Goal: Task Accomplishment & Management: Manage account settings

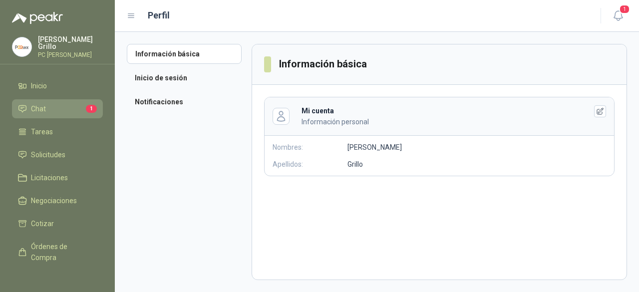
click at [29, 110] on li "Chat 1" at bounding box center [57, 108] width 79 height 11
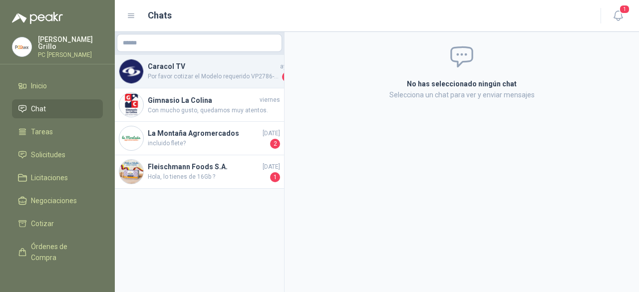
click at [169, 83] on div "Caracol TV [DATE] Por favor cotizar el Modelo requerido VP2786-4K, en caso de n…" at bounding box center [199, 71] width 169 height 33
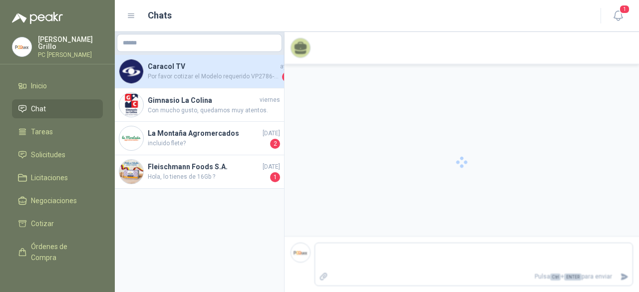
scroll to position [93, 0]
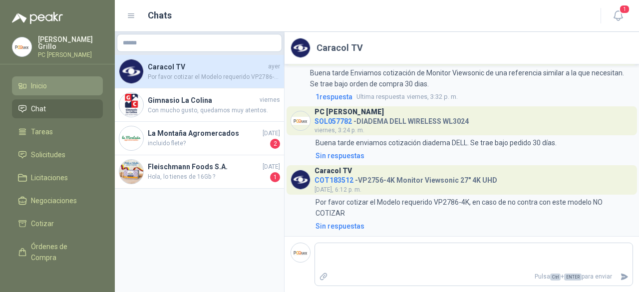
click at [34, 90] on link "Inicio" at bounding box center [57, 85] width 91 height 19
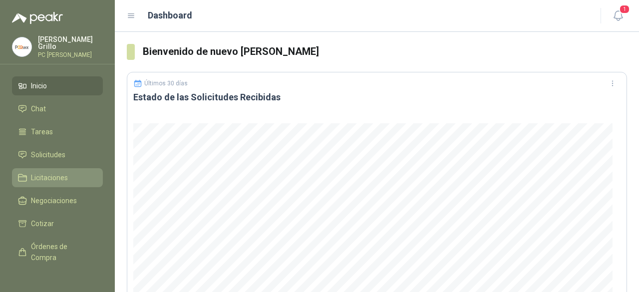
click at [42, 178] on span "Licitaciones" at bounding box center [49, 177] width 37 height 11
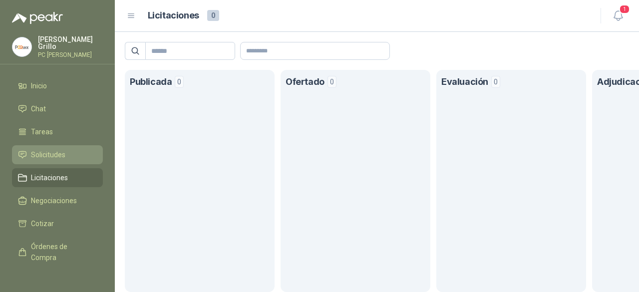
click at [46, 158] on link "Solicitudes" at bounding box center [57, 154] width 91 height 19
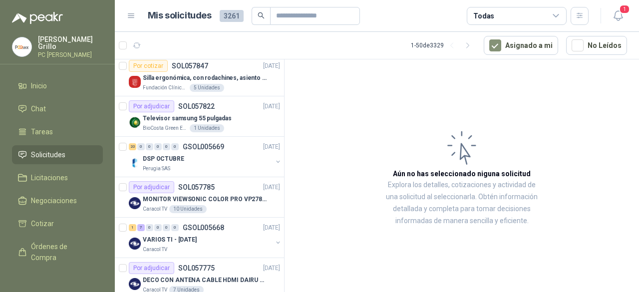
scroll to position [100, 0]
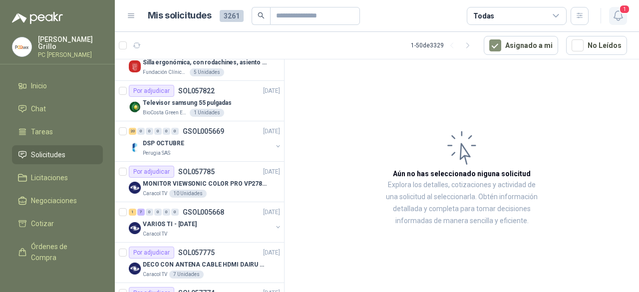
click at [615, 18] on icon "button" at bounding box center [618, 15] width 12 height 12
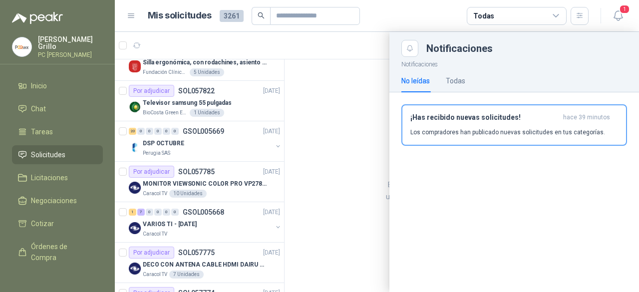
click at [321, 178] on div at bounding box center [377, 162] width 524 height 260
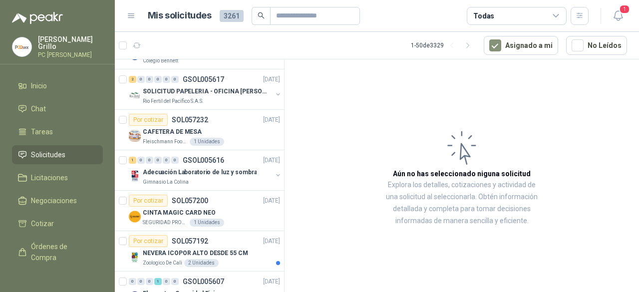
scroll to position [748, 0]
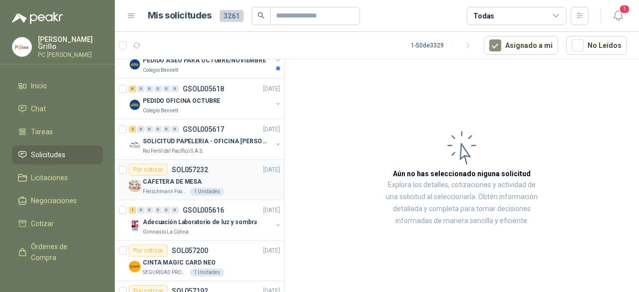
click at [168, 168] on div "Por cotizar SOL057232" at bounding box center [168, 170] width 79 height 12
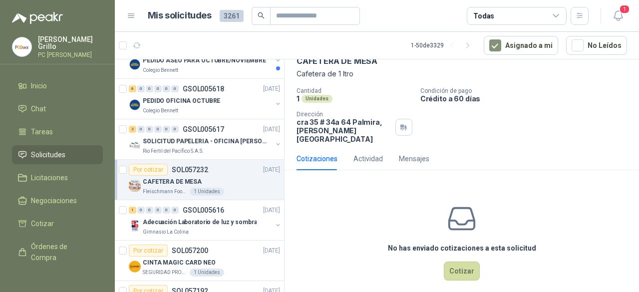
scroll to position [54, 0]
click at [355, 153] on div "Actividad" at bounding box center [367, 157] width 29 height 11
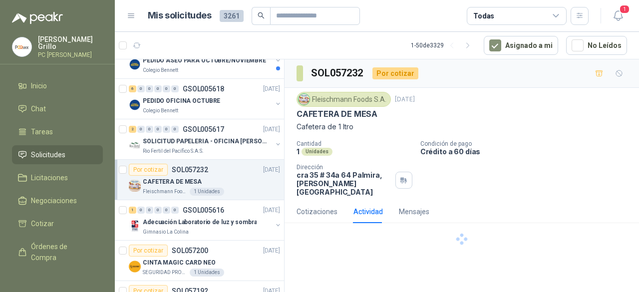
scroll to position [0, 0]
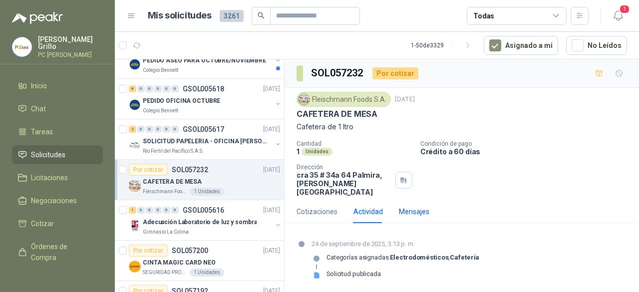
click at [416, 206] on div "Mensajes" at bounding box center [414, 211] width 30 height 11
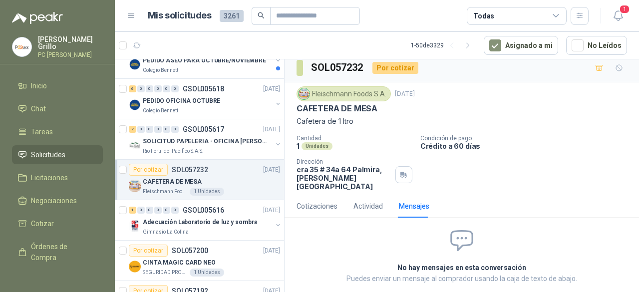
scroll to position [3, 0]
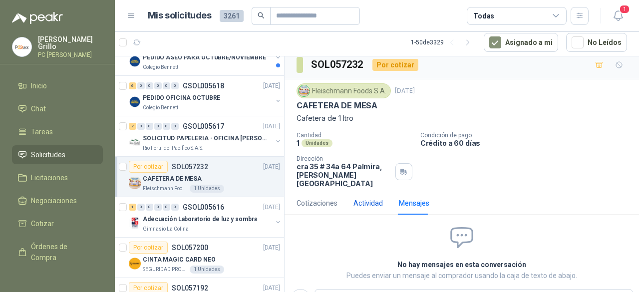
click at [366, 198] on div "Actividad" at bounding box center [367, 203] width 29 height 11
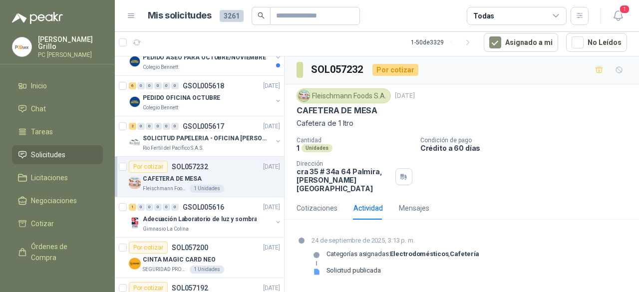
scroll to position [0, 0]
click at [320, 203] on div "Cotizaciones" at bounding box center [316, 208] width 41 height 11
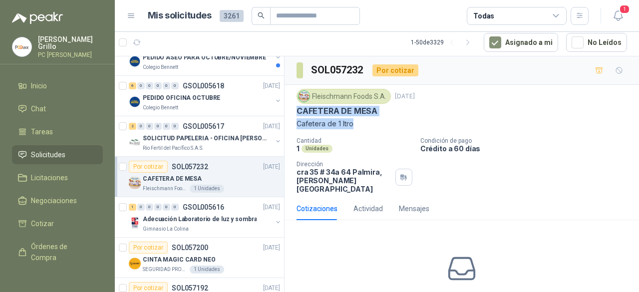
drag, startPoint x: 296, startPoint y: 109, endPoint x: 362, endPoint y: 123, distance: 67.2
click at [362, 123] on div "[PERSON_NAME] Foods [DATE] CAFETERA [PERSON_NAME] Cafetera de 1 ltro" at bounding box center [461, 109] width 330 height 40
copy div "CAFETERA [PERSON_NAME] Cafetera de 1 ltro"
click at [41, 106] on span "Chat" at bounding box center [38, 108] width 15 height 11
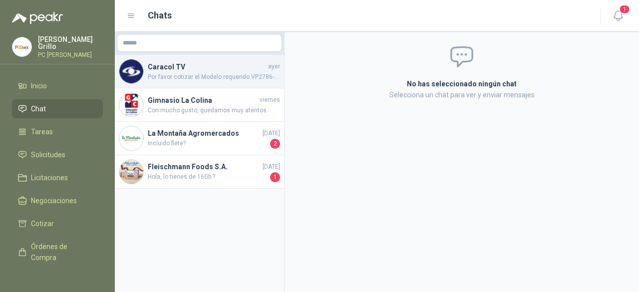
click at [169, 79] on span "Por favor cotizar el Modelo requerido VP2786-4K, en caso de no contra con este …" at bounding box center [214, 76] width 132 height 9
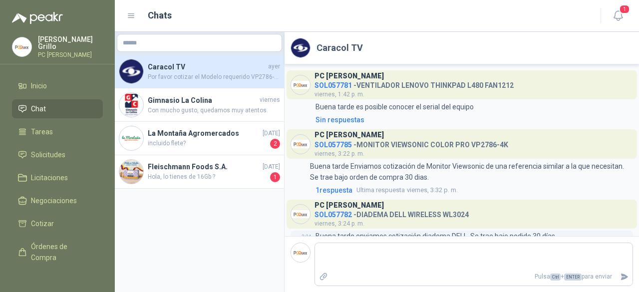
scroll to position [93, 0]
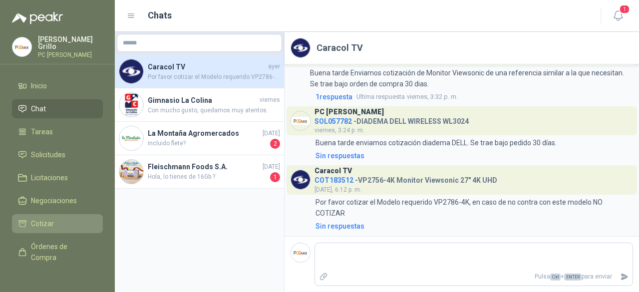
click at [38, 218] on span "Cotizar" at bounding box center [42, 223] width 23 height 11
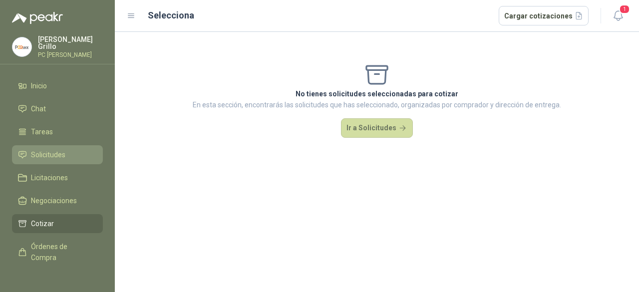
click at [56, 146] on link "Solicitudes" at bounding box center [57, 154] width 91 height 19
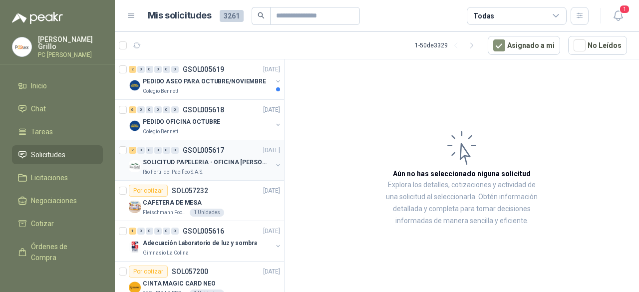
scroll to position [748, 0]
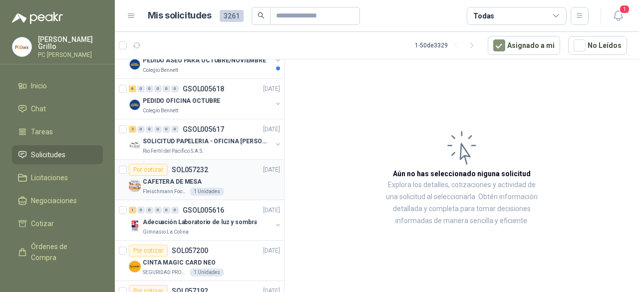
click at [192, 177] on p "CAFETERA DE MESA" at bounding box center [172, 181] width 59 height 9
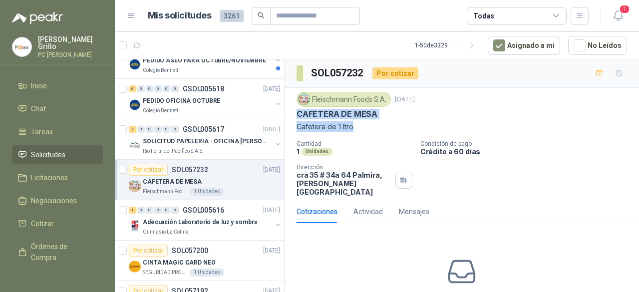
drag, startPoint x: 297, startPoint y: 115, endPoint x: 355, endPoint y: 131, distance: 60.0
click at [355, 131] on div "[PERSON_NAME] Foods [DATE] CAFETERA [PERSON_NAME] Cafetera de 1 ltro" at bounding box center [461, 112] width 330 height 40
copy div "CAFETERA [PERSON_NAME] Cafetera de 1 ltro"
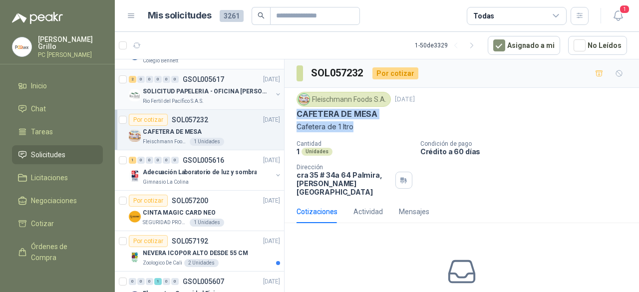
scroll to position [848, 0]
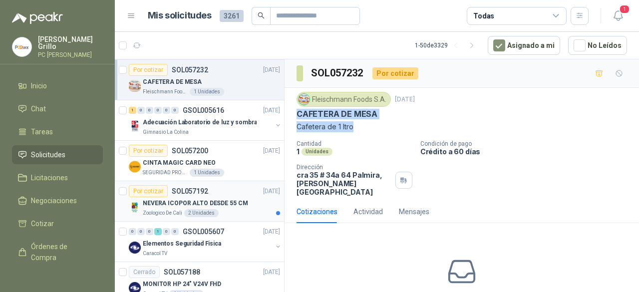
click at [127, 187] on article "Por cotizar SOL057192 [DATE] NEVERA ICOPOR ALTO DESDE 55 CM Zoologico De Cali 2…" at bounding box center [199, 201] width 169 height 40
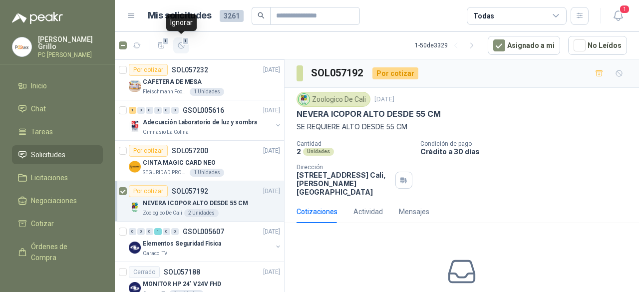
click at [180, 41] on icon "button" at bounding box center [181, 45] width 8 height 8
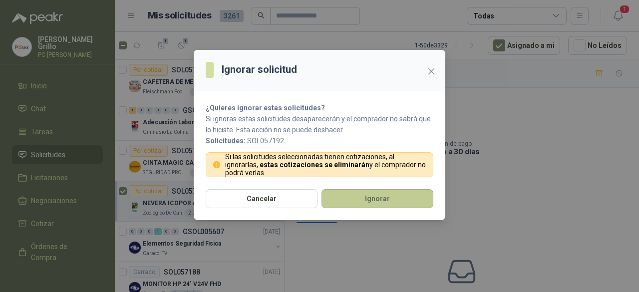
click at [360, 207] on button "Ignorar" at bounding box center [377, 198] width 112 height 19
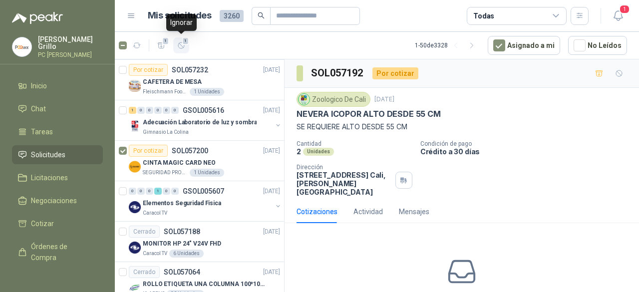
click at [186, 46] on button "1" at bounding box center [181, 45] width 16 height 16
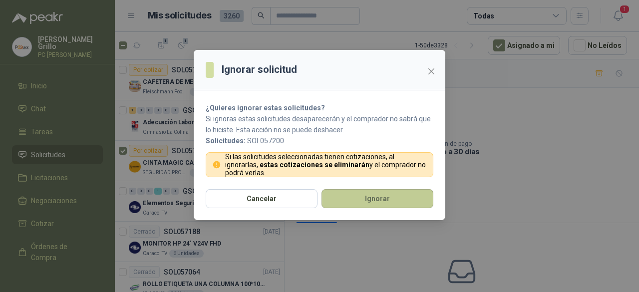
click at [339, 192] on button "Ignorar" at bounding box center [377, 198] width 112 height 19
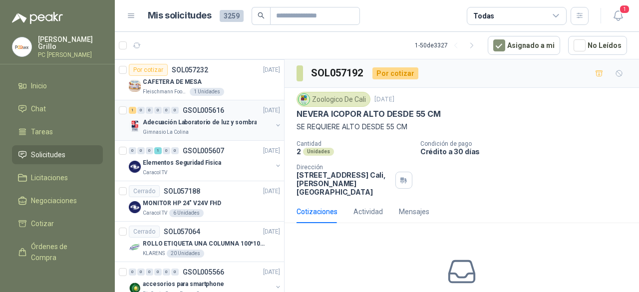
click at [173, 128] on p "Gimnasio La Colina" at bounding box center [166, 132] width 46 height 8
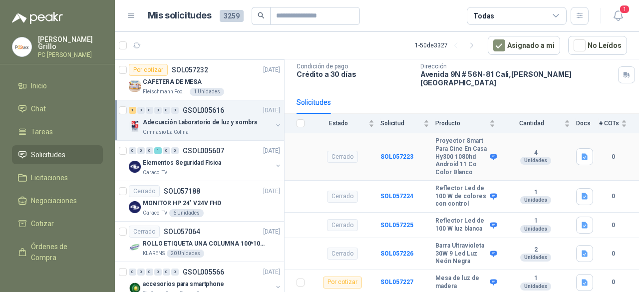
scroll to position [86, 0]
click at [179, 44] on icon "button" at bounding box center [181, 45] width 8 height 8
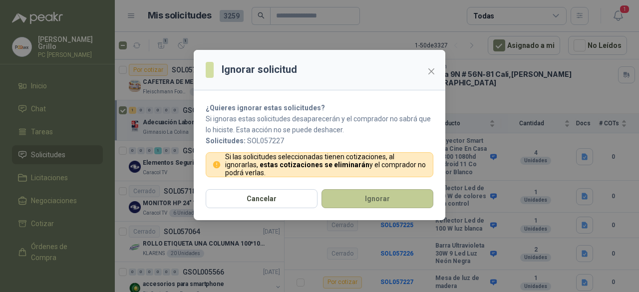
click at [361, 194] on button "Ignorar" at bounding box center [377, 198] width 112 height 19
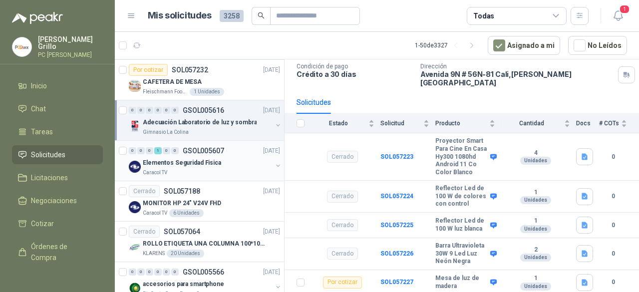
click at [210, 150] on p "GSOL005607" at bounding box center [203, 150] width 41 height 7
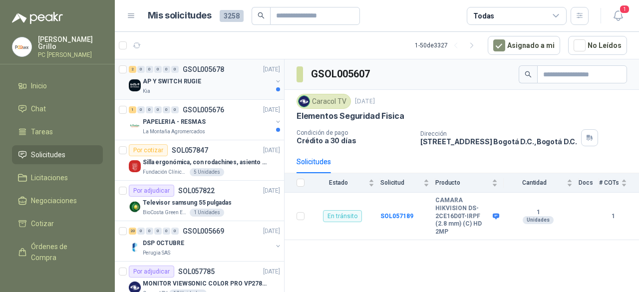
click at [175, 77] on p "AP Y SWITCH RUGIE" at bounding box center [172, 81] width 58 height 9
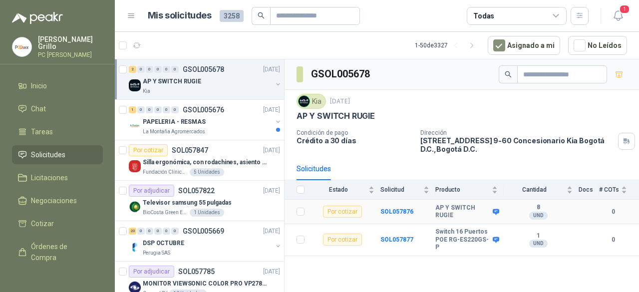
click at [435, 205] on b "AP Y SWITCH RUGIE" at bounding box center [462, 211] width 55 height 15
drag, startPoint x: 436, startPoint y: 205, endPoint x: 457, endPoint y: 217, distance: 24.6
click at [457, 217] on b "AP Y SWITCH RUGIE" at bounding box center [462, 211] width 55 height 15
drag, startPoint x: 434, startPoint y: 230, endPoint x: 489, endPoint y: 237, distance: 55.8
click at [489, 237] on tr "Por cotizar SOL057877 Switch 16 Puertos [PERSON_NAME] RG-ES220GS-P 1 UND 0" at bounding box center [461, 240] width 354 height 32
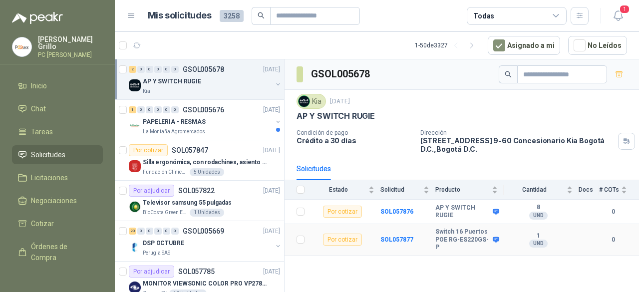
drag, startPoint x: 470, startPoint y: 236, endPoint x: 492, endPoint y: 238, distance: 22.0
click at [492, 238] on div "Switch 16 Puertos POE RG-ES220GS-P" at bounding box center [466, 239] width 62 height 23
click at [495, 237] on icon at bounding box center [495, 239] width 7 height 7
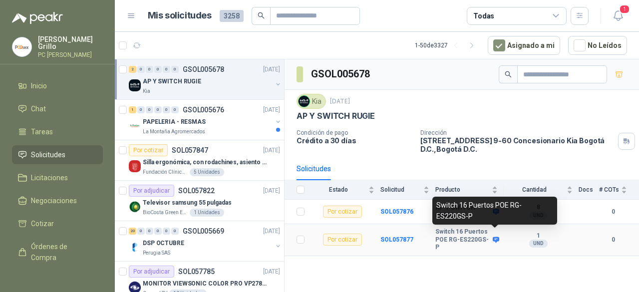
click at [497, 236] on icon at bounding box center [495, 239] width 6 height 6
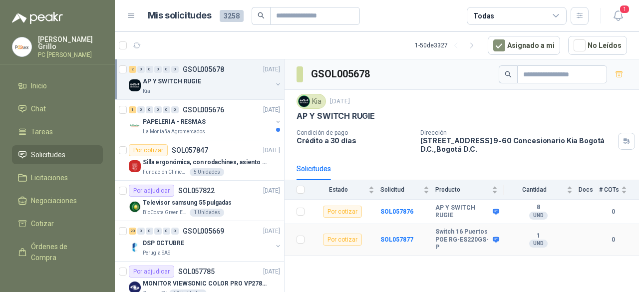
click at [479, 232] on b "Switch 16 Puertos POE RG-ES220GS-P" at bounding box center [462, 239] width 55 height 23
drag, startPoint x: 489, startPoint y: 236, endPoint x: 435, endPoint y: 233, distance: 54.5
click at [435, 233] on tr "Por cotizar SOL057877 Switch 16 Puertos [PERSON_NAME] RG-ES220GS-P 1 UND 0" at bounding box center [461, 240] width 354 height 32
copy tr "Switch 16 Puertos POE RG-ES220GS-P"
drag, startPoint x: 436, startPoint y: 208, endPoint x: 457, endPoint y: 216, distance: 22.4
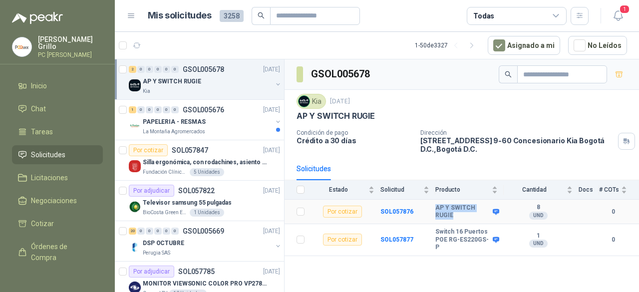
click at [457, 216] on b "AP Y SWITCH RUGIE" at bounding box center [462, 211] width 55 height 15
click at [446, 206] on b "AP Y SWITCH RUGIE" at bounding box center [462, 211] width 55 height 15
click at [450, 208] on b "AP Y SWITCH RUGIE" at bounding box center [462, 211] width 55 height 15
click at [393, 212] on b "SOL057876" at bounding box center [396, 211] width 33 height 7
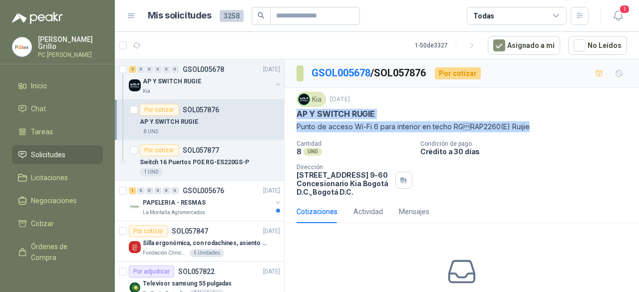
drag, startPoint x: 297, startPoint y: 113, endPoint x: 527, endPoint y: 128, distance: 230.0
click at [527, 128] on div "Kia [DATE] AP Y SWITCH RUGIE Punto de acceso Wi-Fi 6 para interior en techo RG…" at bounding box center [461, 112] width 330 height 40
copy div "AP Y SWITCH RUGIE Punto de acceso Wi-Fi 6 para interior en techo RGRAP2260(E) …"
drag, startPoint x: 46, startPoint y: 81, endPoint x: 46, endPoint y: 87, distance: 6.0
click at [46, 81] on span "Inicio" at bounding box center [39, 85] width 16 height 11
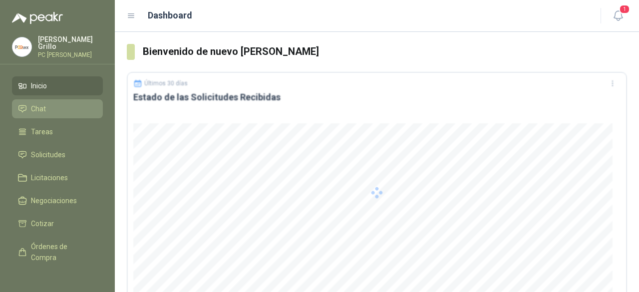
click at [46, 109] on li "Chat" at bounding box center [57, 108] width 79 height 11
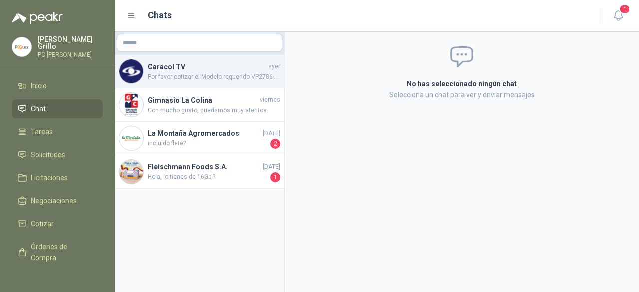
click at [185, 69] on h4 "Caracol TV" at bounding box center [207, 66] width 118 height 11
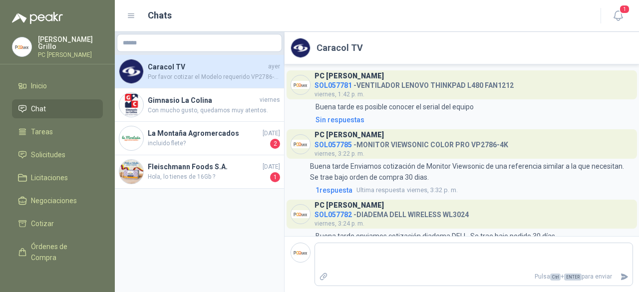
scroll to position [93, 0]
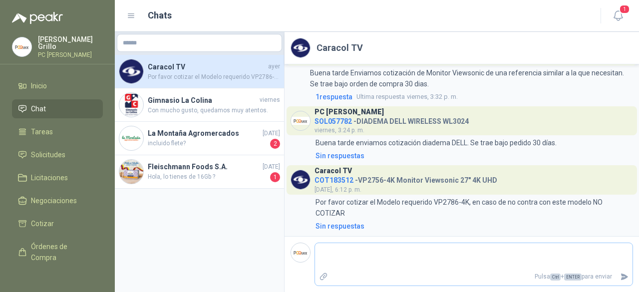
type textarea "*"
type textarea "**"
type textarea "***"
type textarea "****"
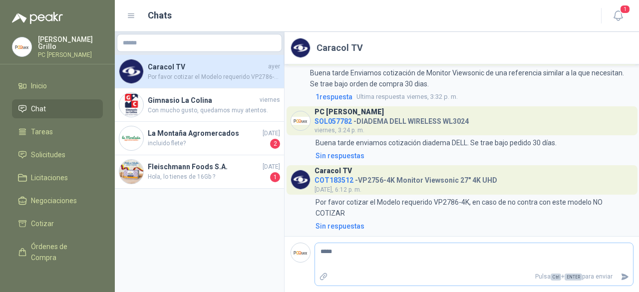
type textarea "******"
type textarea "*******"
type textarea "********"
type textarea "**********"
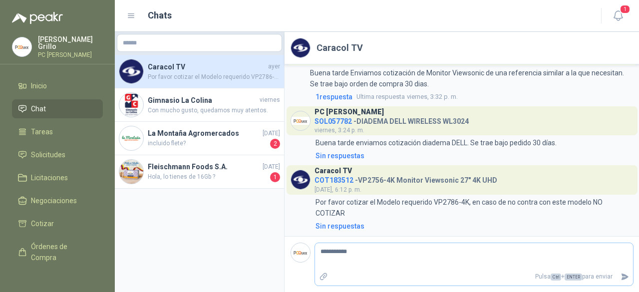
type textarea "**********"
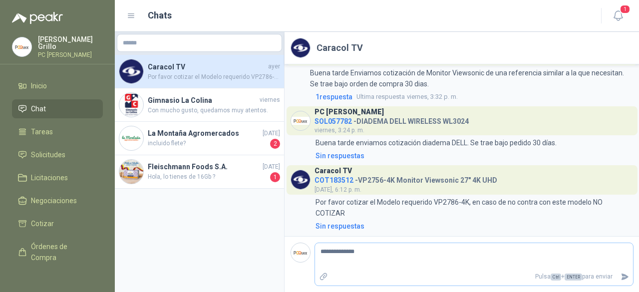
type textarea "**********"
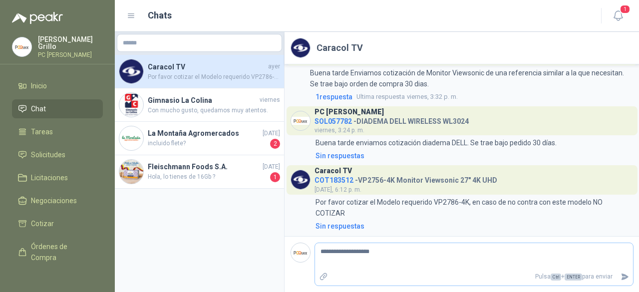
type textarea "**********"
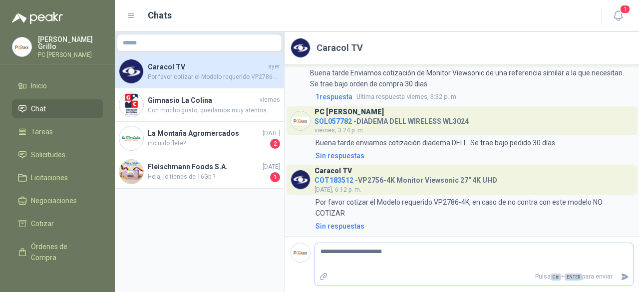
type textarea "**********"
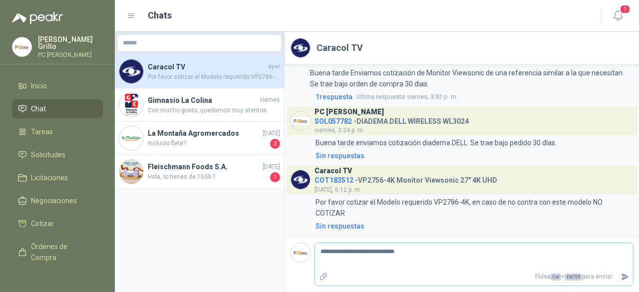
type textarea "**********"
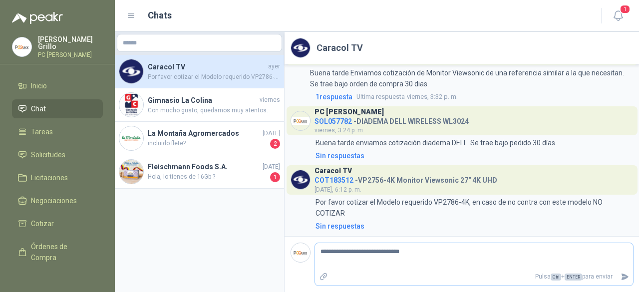
type textarea "**********"
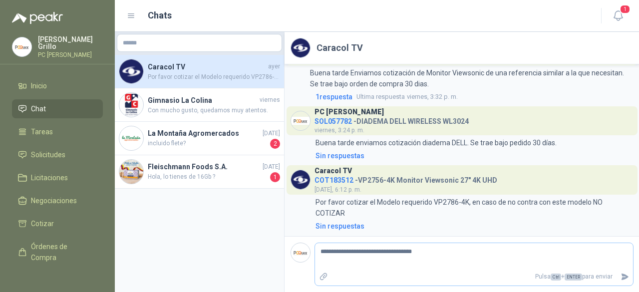
type textarea "**********"
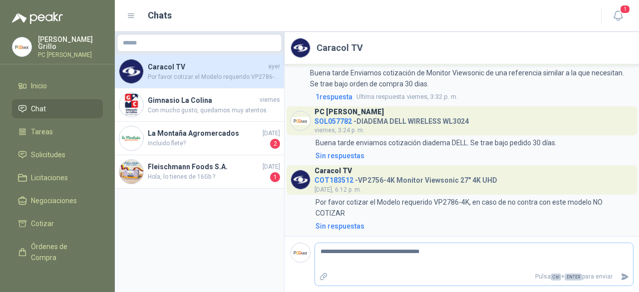
type textarea "**********"
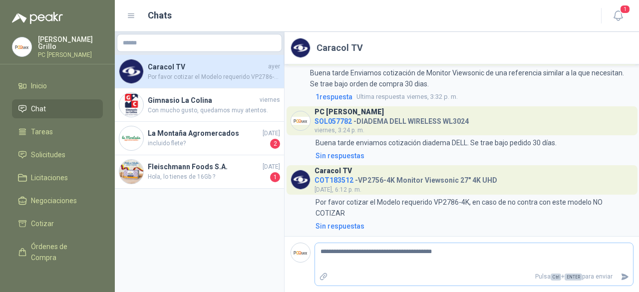
type textarea "**********"
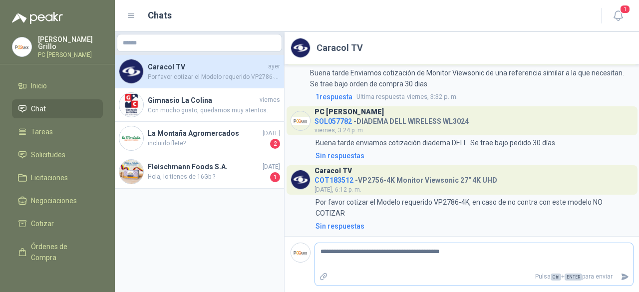
type textarea "**********"
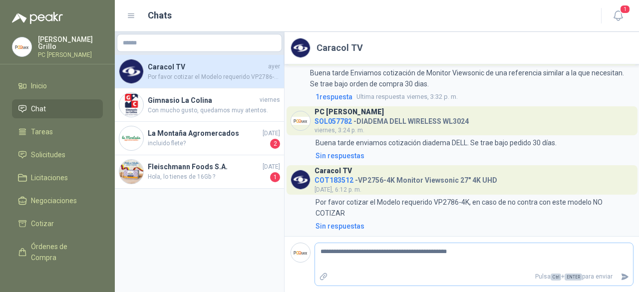
type textarea "**********"
click at [38, 149] on span "Solicitudes" at bounding box center [48, 154] width 34 height 11
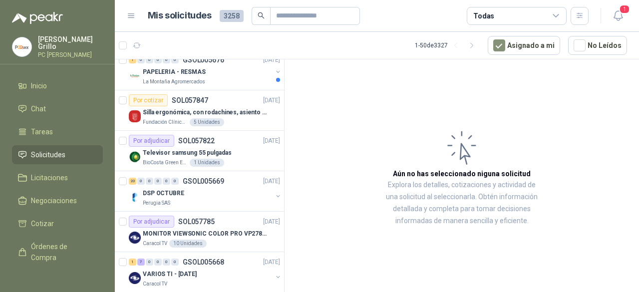
scroll to position [100, 0]
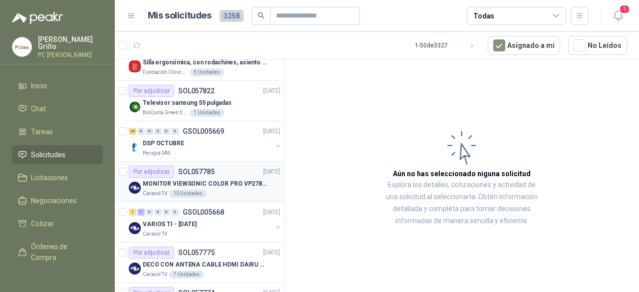
click at [223, 172] on div "Por adjudicar SOL057785 [DATE]" at bounding box center [204, 172] width 151 height 12
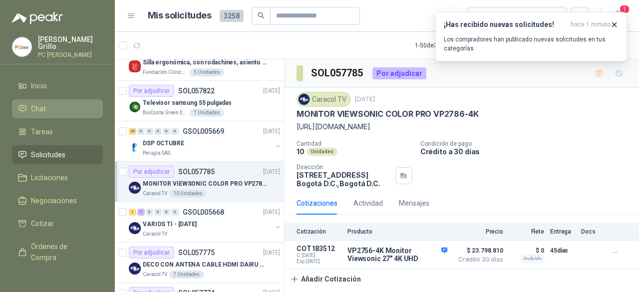
click at [42, 107] on span "Chat" at bounding box center [38, 108] width 15 height 11
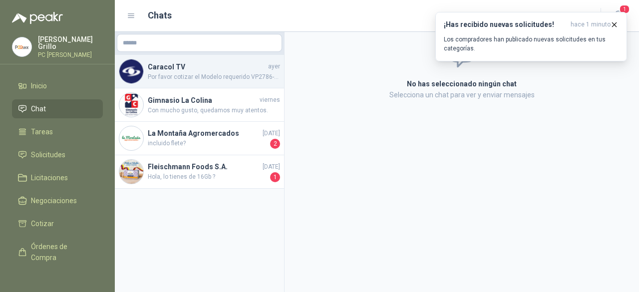
click at [173, 66] on h4 "Caracol TV" at bounding box center [207, 66] width 118 height 11
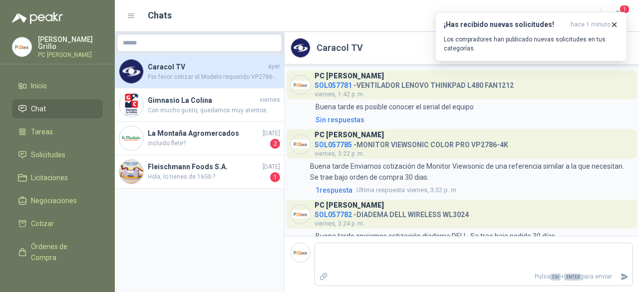
scroll to position [93, 0]
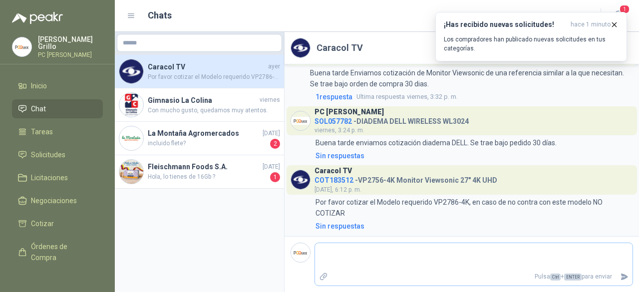
click at [369, 253] on textarea at bounding box center [473, 256] width 317 height 23
type textarea "*"
type textarea "**"
type textarea "***"
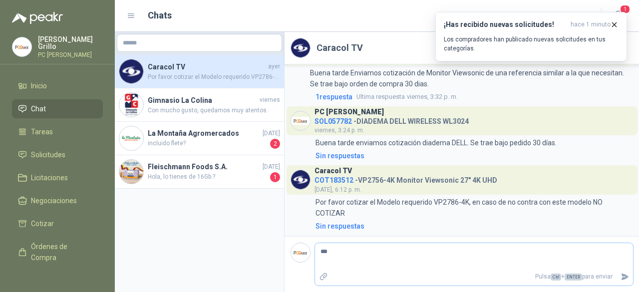
type textarea "****"
type textarea "******"
type textarea "********"
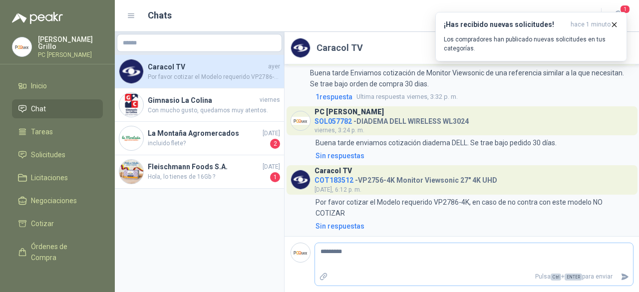
type textarea "**********"
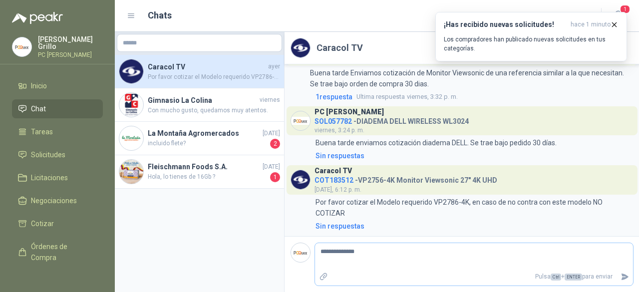
type textarea "**********"
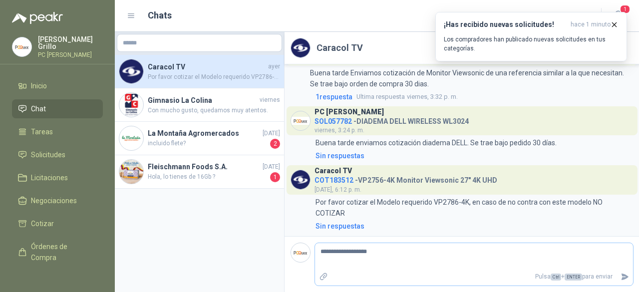
type textarea "**********"
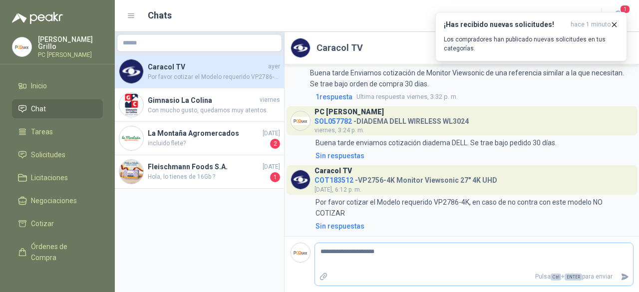
type textarea "**********"
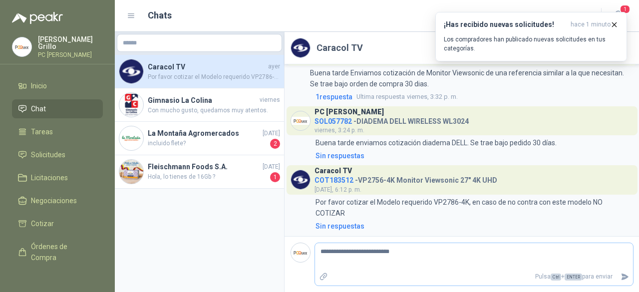
type textarea "**********"
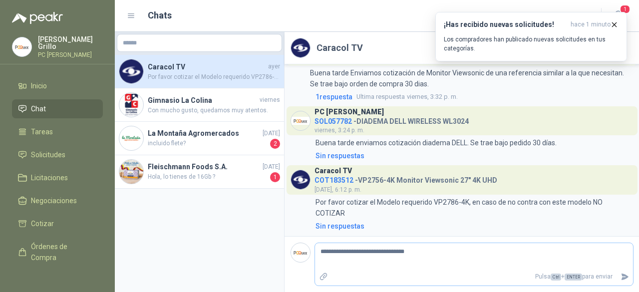
type textarea "**********"
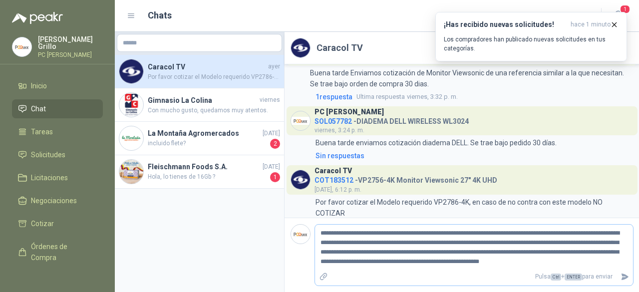
click at [396, 253] on textarea "**********" at bounding box center [474, 247] width 318 height 41
click at [489, 248] on textarea "**********" at bounding box center [474, 247] width 318 height 41
click at [627, 273] on icon "Enviar" at bounding box center [624, 276] width 8 height 8
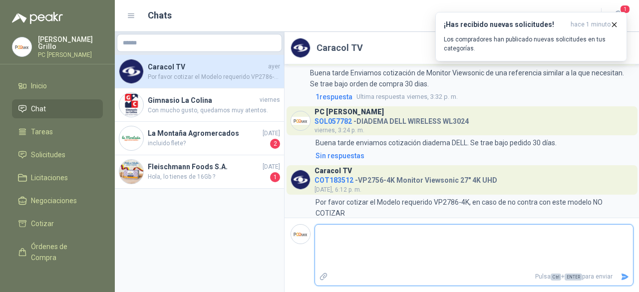
scroll to position [174, 0]
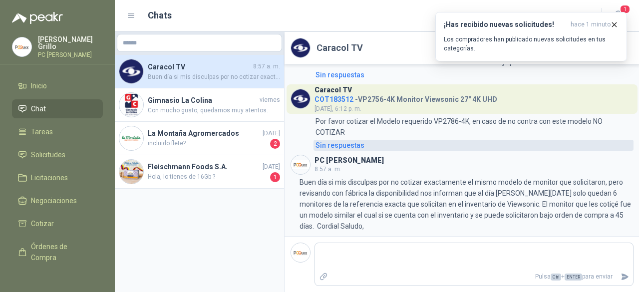
click at [329, 145] on div "Sin respuestas" at bounding box center [339, 145] width 49 height 11
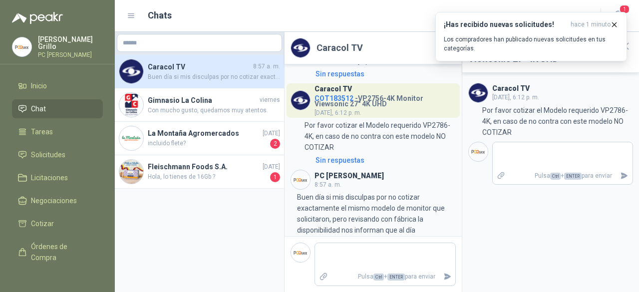
scroll to position [317, 0]
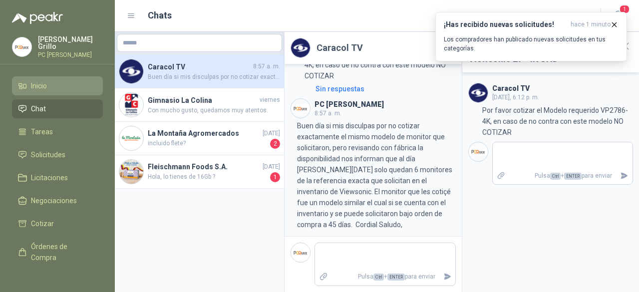
click at [29, 88] on li "Inicio" at bounding box center [57, 85] width 79 height 11
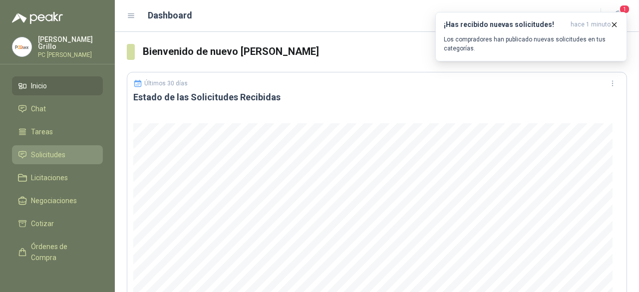
click at [43, 152] on span "Solicitudes" at bounding box center [48, 154] width 34 height 11
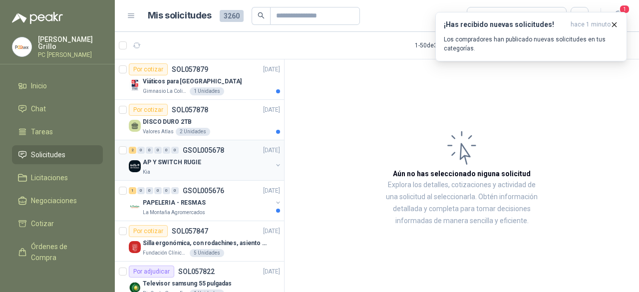
click at [181, 168] on div "Kia" at bounding box center [207, 172] width 129 height 8
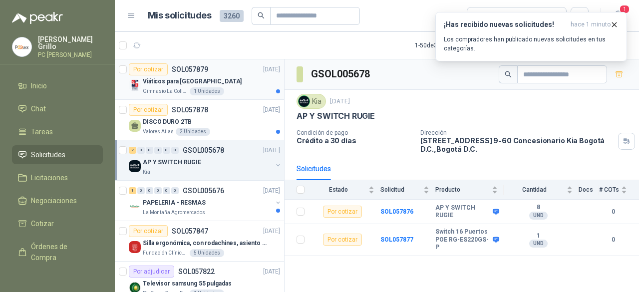
click at [229, 87] on div "Gimnasio La Colina 1 Unidades" at bounding box center [211, 91] width 137 height 8
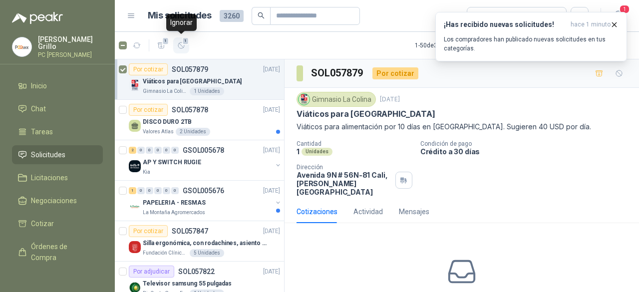
click at [181, 45] on icon "button" at bounding box center [181, 45] width 8 height 8
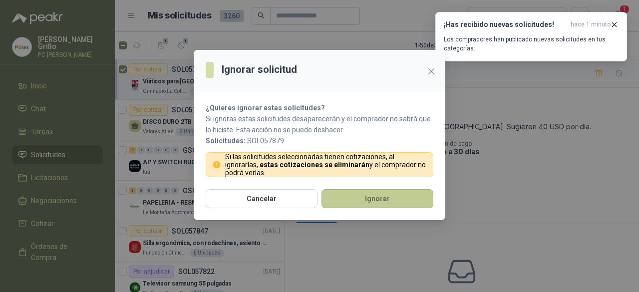
click at [341, 201] on button "Ignorar" at bounding box center [377, 198] width 112 height 19
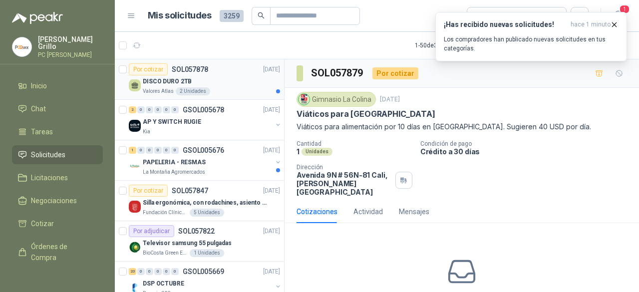
click at [190, 92] on div "2 Unidades" at bounding box center [193, 91] width 34 height 8
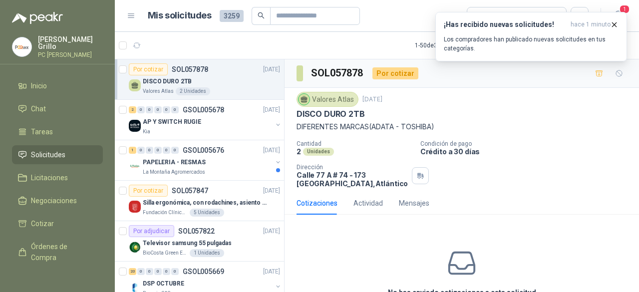
click at [40, 43] on p "[PERSON_NAME]" at bounding box center [70, 43] width 65 height 14
click at [496, 156] on div "Cantidad 2 Unidades Condición de pago Crédito a 30 días Dirección [STREET_ADDRE…" at bounding box center [461, 163] width 330 height 47
click at [615, 22] on icon "button" at bounding box center [614, 24] width 8 height 8
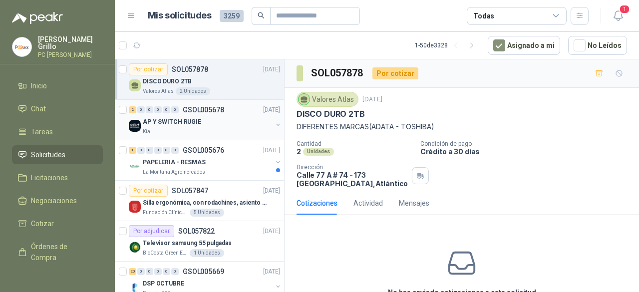
click at [225, 132] on div "Kia" at bounding box center [207, 132] width 129 height 8
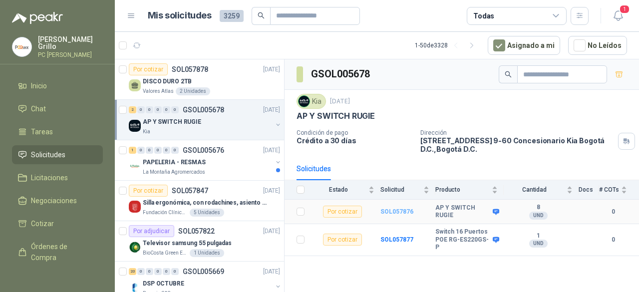
click at [399, 211] on b "SOL057876" at bounding box center [396, 211] width 33 height 7
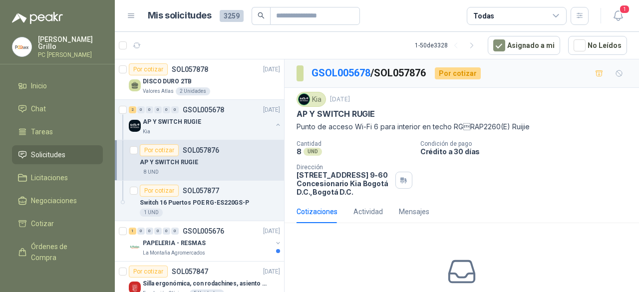
scroll to position [62, 0]
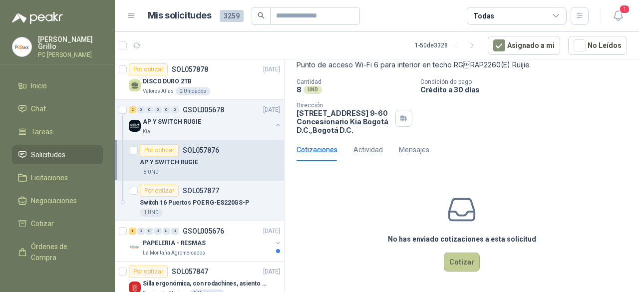
click at [453, 253] on button "Cotizar" at bounding box center [462, 261] width 36 height 19
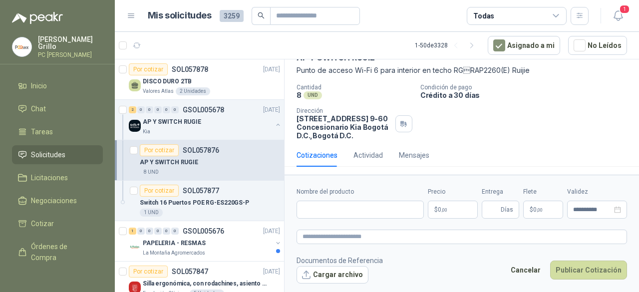
scroll to position [55, 0]
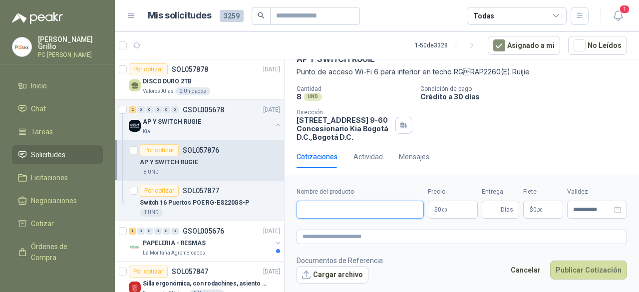
click at [321, 204] on input "Nombre del producto" at bounding box center [359, 210] width 127 height 18
paste input "**********"
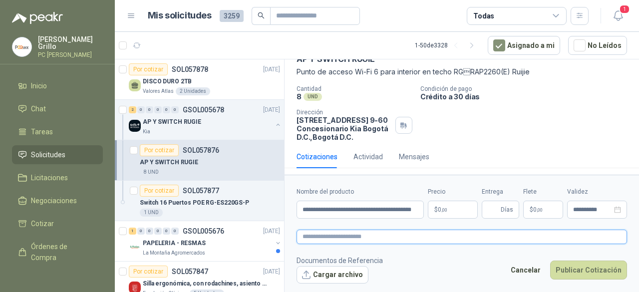
click at [322, 233] on textarea at bounding box center [461, 236] width 330 height 14
paste textarea "**********"
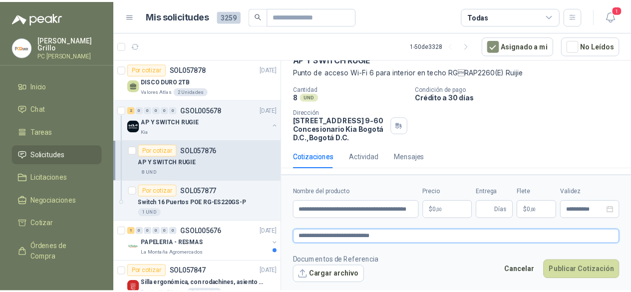
scroll to position [62, 0]
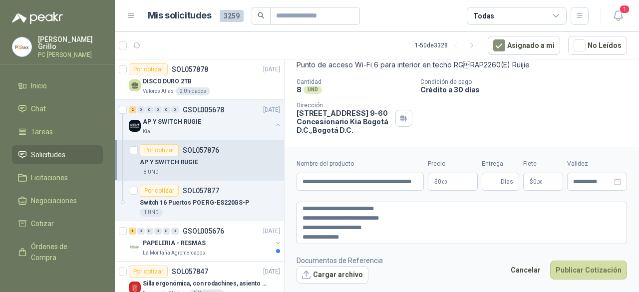
click at [456, 178] on body "[PERSON_NAME] PC QUICK Inicio Chat Tareas Solicitudes Licitaciones Negociacione…" at bounding box center [319, 146] width 639 height 292
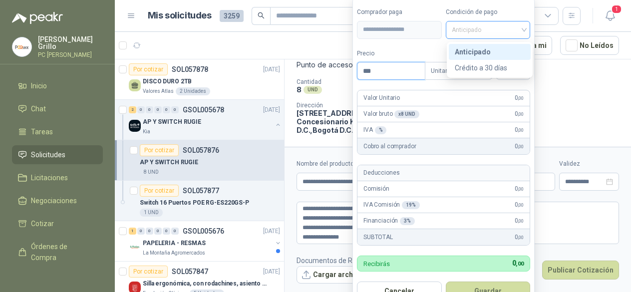
click at [499, 26] on span "Anticipado" at bounding box center [488, 29] width 73 height 15
click at [477, 63] on div "Crédito a 30 días" at bounding box center [490, 67] width 70 height 11
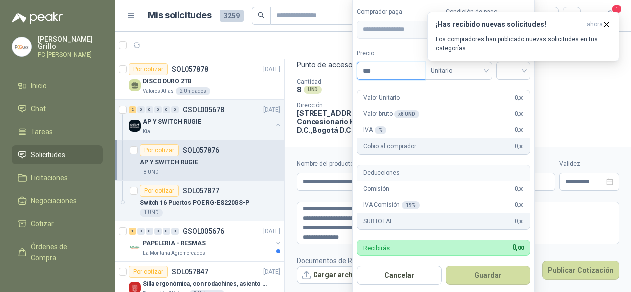
click at [383, 71] on input "***" at bounding box center [390, 70] width 67 height 17
click at [511, 61] on div "¡Has recibido nuevas solicitudes! ahora Los compradores han publicado nuevas so…" at bounding box center [523, 36] width 192 height 49
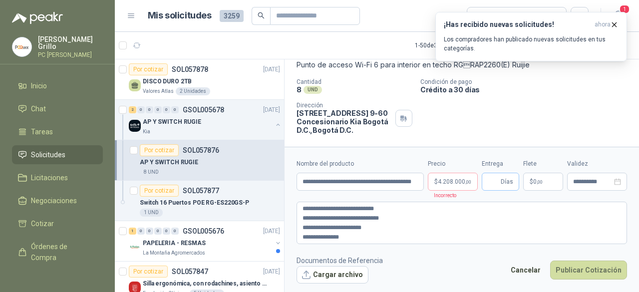
click at [505, 176] on span "Días" at bounding box center [506, 181] width 12 height 17
click at [534, 176] on p "$ 0 ,00" at bounding box center [543, 182] width 40 height 18
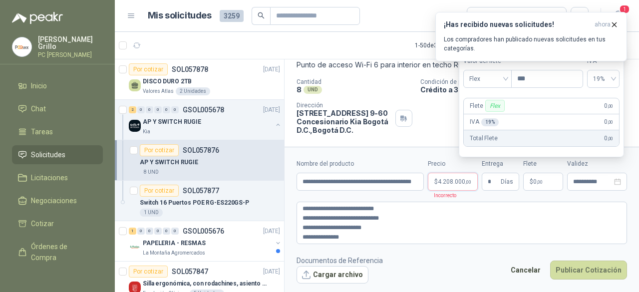
click at [454, 180] on body "[PERSON_NAME] PC QUICK Inicio Chat Tareas Solicitudes Licitaciones Negociacione…" at bounding box center [319, 146] width 639 height 292
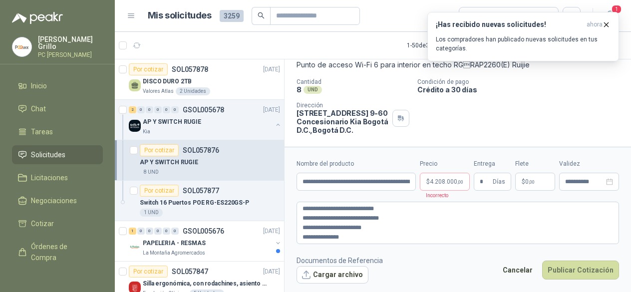
click at [524, 61] on div "¡Has recibido nuevas solicitudes! ahora Los compradores han publicado nuevas so…" at bounding box center [523, 36] width 192 height 49
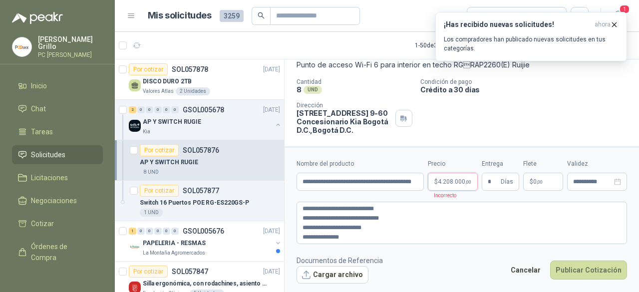
click at [458, 183] on body "[PERSON_NAME] PC QUICK Inicio Chat Tareas Solicitudes Licitaciones Negociacione…" at bounding box center [319, 146] width 639 height 292
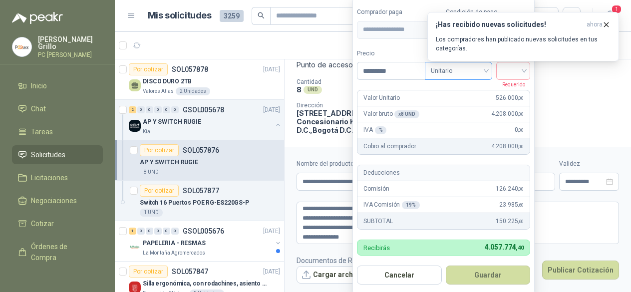
click at [442, 76] on span "Unitario" at bounding box center [458, 70] width 55 height 15
click at [442, 87] on div "Unitario" at bounding box center [460, 93] width 63 height 16
click at [518, 79] on span at bounding box center [513, 70] width 22 height 17
click at [515, 96] on div "19%" at bounding box center [515, 92] width 18 height 11
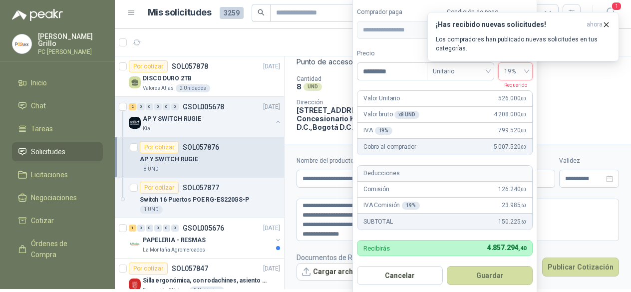
click at [488, 270] on button "Guardar" at bounding box center [490, 275] width 86 height 19
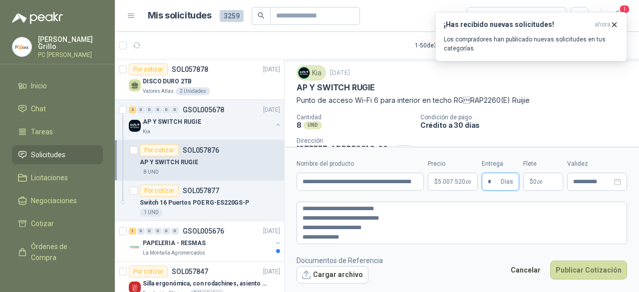
scroll to position [12, 0]
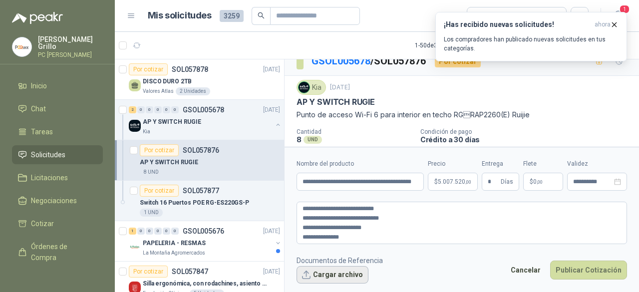
click at [353, 271] on button "Cargar archivo" at bounding box center [332, 275] width 72 height 18
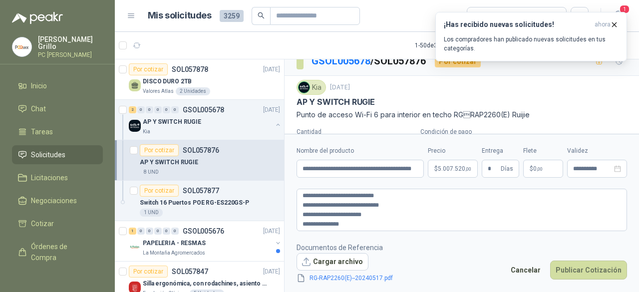
click at [572, 114] on p "Punto de acceso Wi-Fi 6 para interior en techo RGRAP2260(E) Ruijie" at bounding box center [461, 114] width 330 height 11
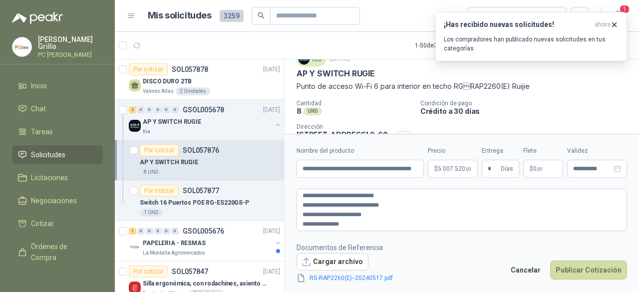
scroll to position [96, 0]
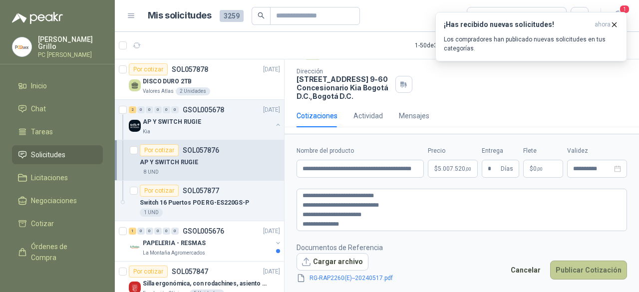
click at [577, 271] on button "Publicar Cotización" at bounding box center [588, 269] width 77 height 19
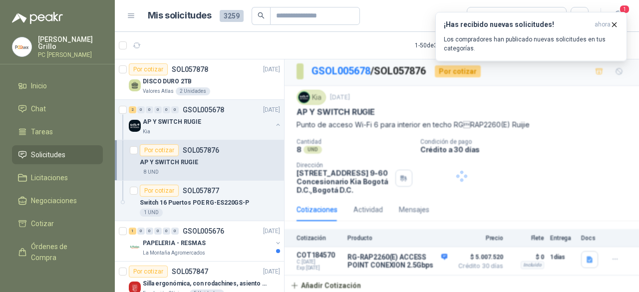
scroll to position [1, 0]
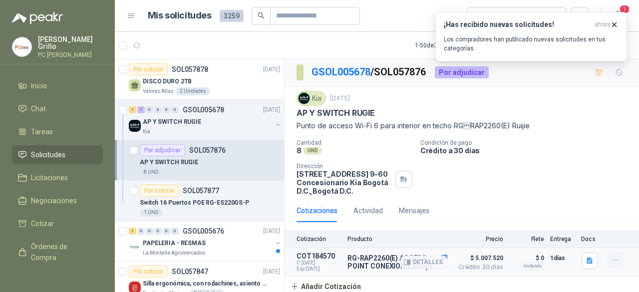
click at [611, 256] on icon "button" at bounding box center [615, 260] width 8 height 8
click at [591, 220] on button "Editar" at bounding box center [595, 219] width 80 height 16
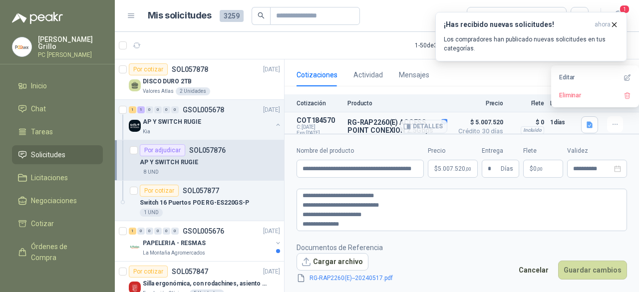
scroll to position [143, 0]
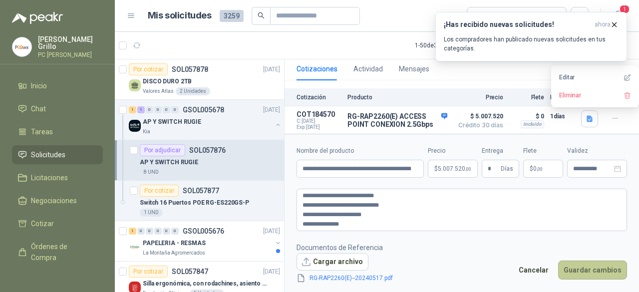
click at [584, 273] on button "Guardar cambios" at bounding box center [592, 269] width 69 height 19
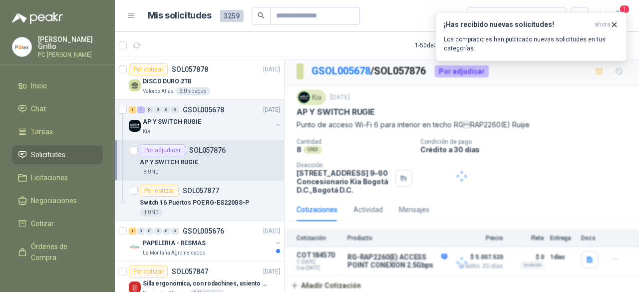
scroll to position [1, 0]
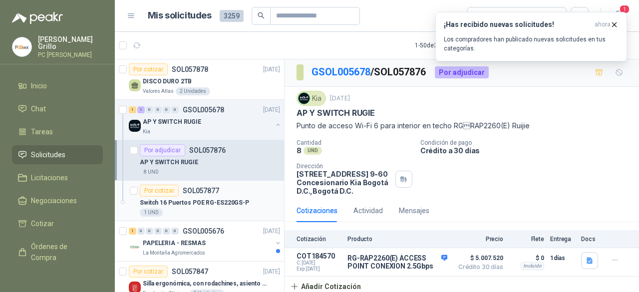
click at [158, 185] on div "Por cotizar" at bounding box center [159, 191] width 39 height 12
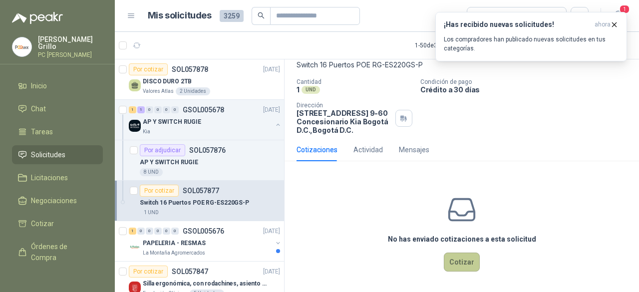
click at [458, 253] on button "Cotizar" at bounding box center [462, 261] width 36 height 19
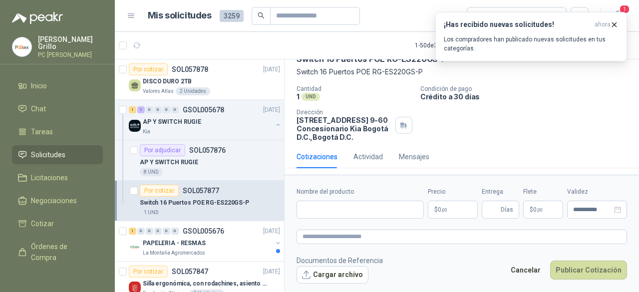
scroll to position [5, 0]
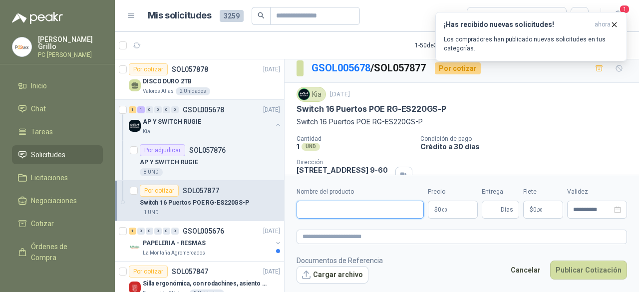
click at [327, 206] on input "Nombre del producto" at bounding box center [359, 210] width 127 height 18
paste input "**********"
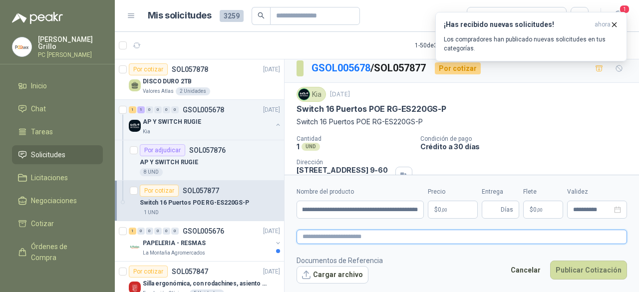
click at [335, 232] on textarea at bounding box center [461, 236] width 330 height 14
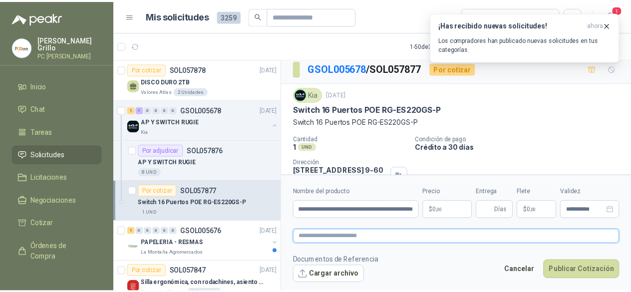
scroll to position [0, 0]
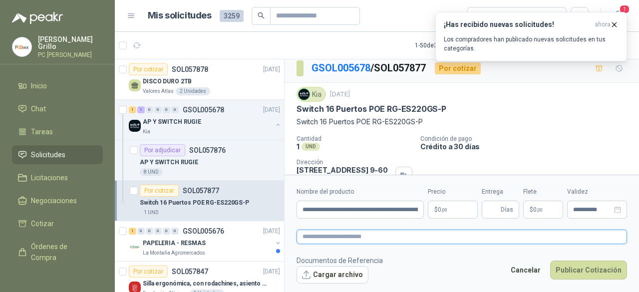
click at [327, 237] on textarea at bounding box center [461, 236] width 330 height 14
paste textarea "**********"
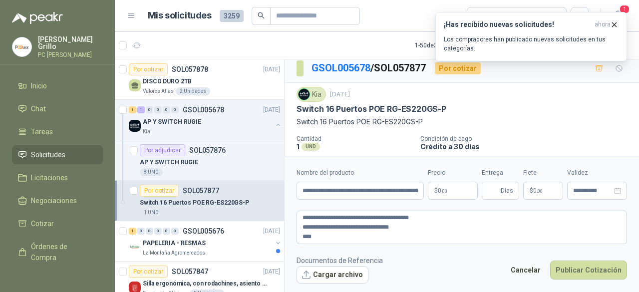
click at [450, 192] on p "$ 0 ,00" at bounding box center [453, 191] width 50 height 18
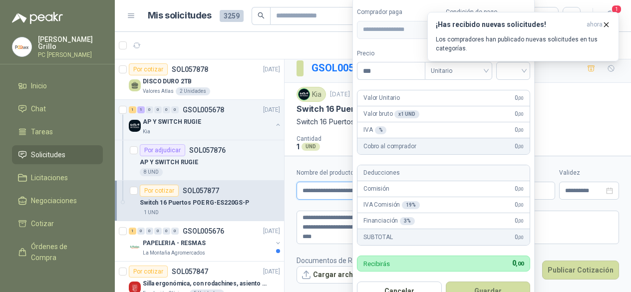
click at [332, 183] on input "**********" at bounding box center [355, 191] width 119 height 18
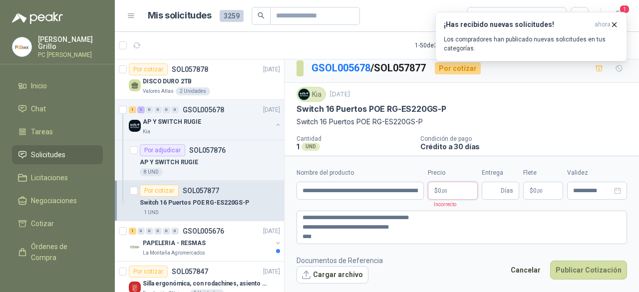
click at [450, 181] on body "[PERSON_NAME] PC QUICK Inicio Chat Tareas Solicitudes Licitaciones Negociacione…" at bounding box center [319, 146] width 639 height 292
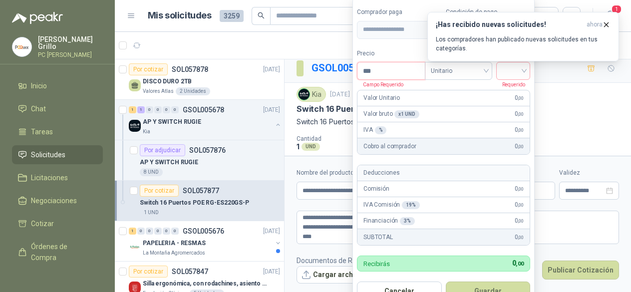
click at [398, 72] on input "***" at bounding box center [390, 70] width 67 height 17
click at [508, 77] on input "search" at bounding box center [513, 69] width 22 height 15
click at [514, 97] on div "19%" at bounding box center [515, 92] width 18 height 11
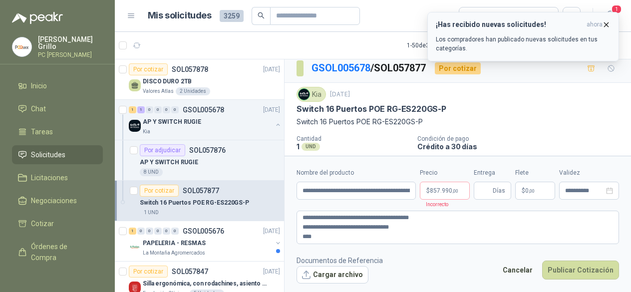
click at [605, 22] on icon "button" at bounding box center [606, 24] width 8 height 8
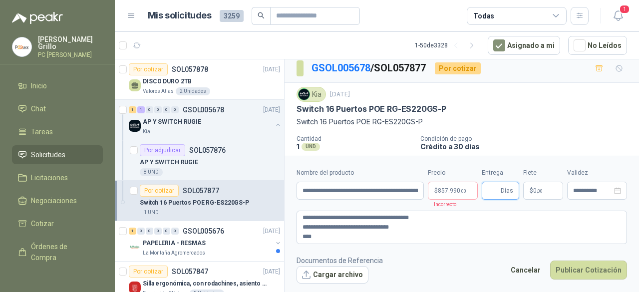
click at [489, 188] on input "Entrega" at bounding box center [492, 190] width 11 height 17
click at [450, 194] on span "857.990 ,00" at bounding box center [452, 191] width 28 height 6
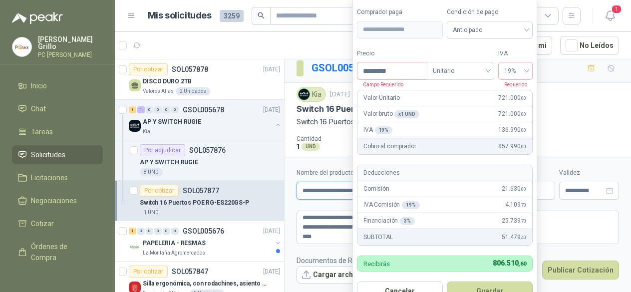
click at [316, 183] on input "**********" at bounding box center [355, 191] width 119 height 18
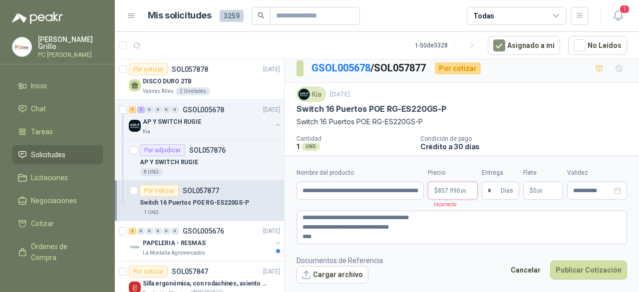
click at [443, 192] on span "857.990 ,00" at bounding box center [452, 191] width 28 height 6
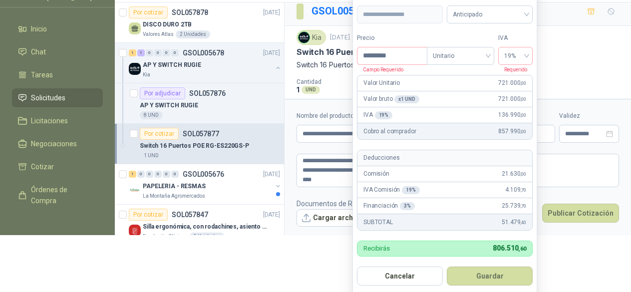
scroll to position [58, 0]
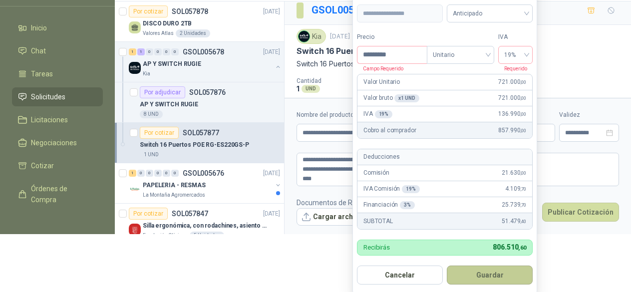
click at [504, 276] on button "Guardar" at bounding box center [490, 274] width 86 height 19
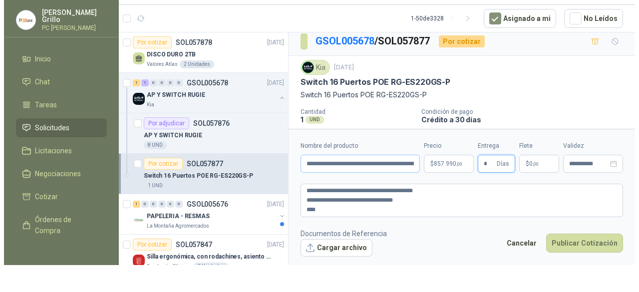
scroll to position [0, 0]
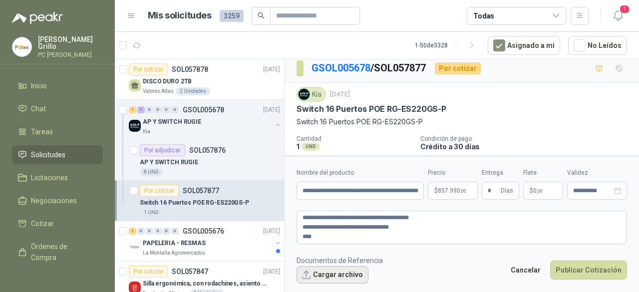
click at [332, 275] on button "Cargar archivo" at bounding box center [332, 275] width 72 height 18
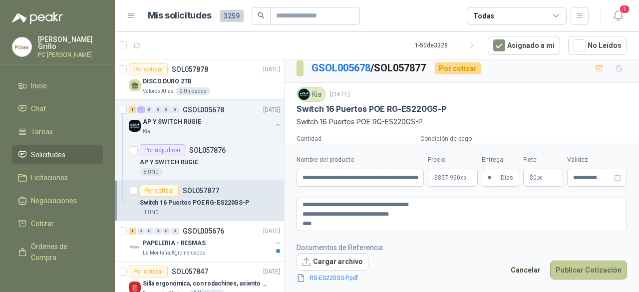
click at [568, 265] on button "Publicar Cotización" at bounding box center [588, 269] width 77 height 19
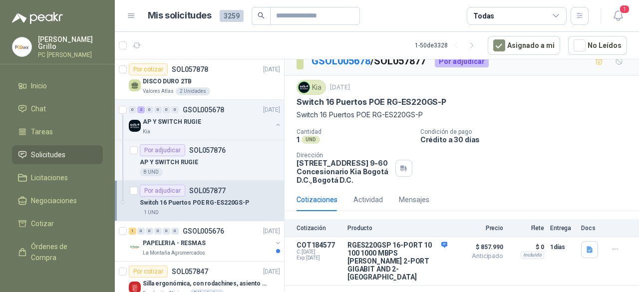
scroll to position [14, 0]
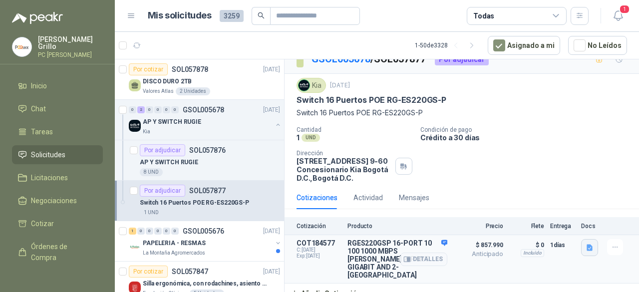
click at [581, 250] on button "button" at bounding box center [589, 247] width 17 height 17
click at [481, 154] on div "Cantidad 1 UND Condición de pago Crédito a 30 días Dirección [STREET_ADDRESS] …" at bounding box center [461, 154] width 330 height 56
click at [322, 289] on button "Añadir Cotización" at bounding box center [325, 293] width 82 height 20
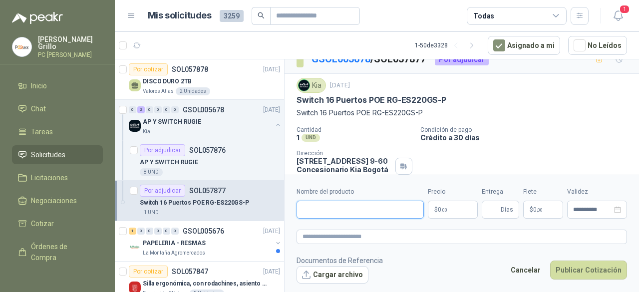
click at [308, 201] on input "Nombre del producto" at bounding box center [359, 210] width 127 height 18
click at [328, 270] on button "Cargar archivo" at bounding box center [332, 275] width 72 height 18
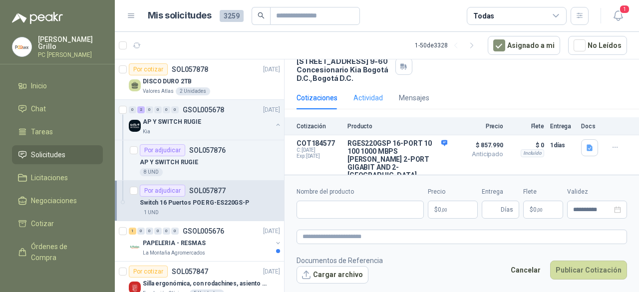
scroll to position [115, 0]
click at [596, 266] on button "Publicar Cotización" at bounding box center [588, 269] width 77 height 19
paste input "**********"
click at [452, 208] on p "$ 0 ,00" at bounding box center [453, 210] width 50 height 18
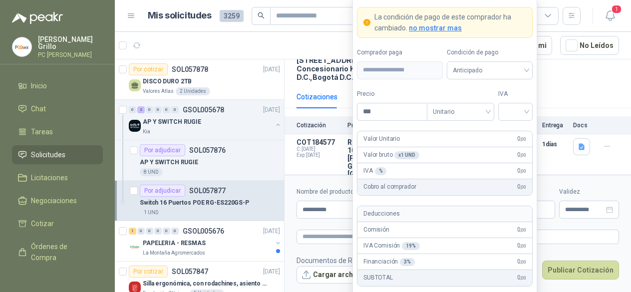
click at [284, 218] on form "**********" at bounding box center [457, 235] width 346 height 121
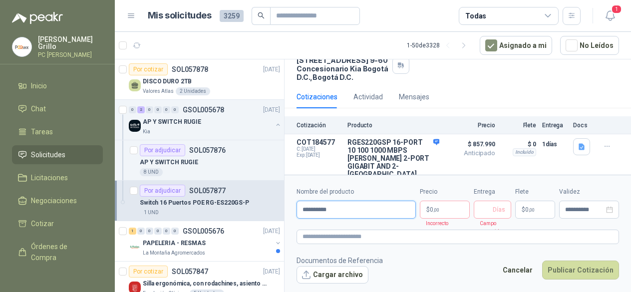
click at [334, 212] on input "**********" at bounding box center [355, 210] width 119 height 18
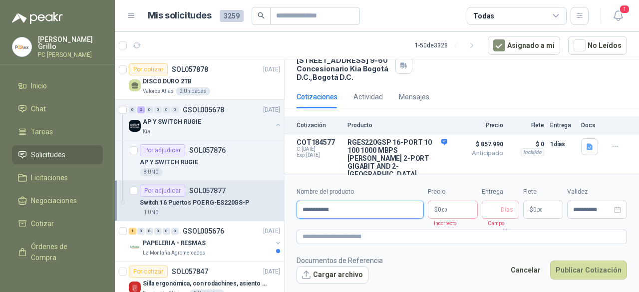
paste input "**********"
click at [308, 207] on input "**********" at bounding box center [359, 210] width 127 height 18
drag, startPoint x: 418, startPoint y: 210, endPoint x: 243, endPoint y: 219, distance: 174.3
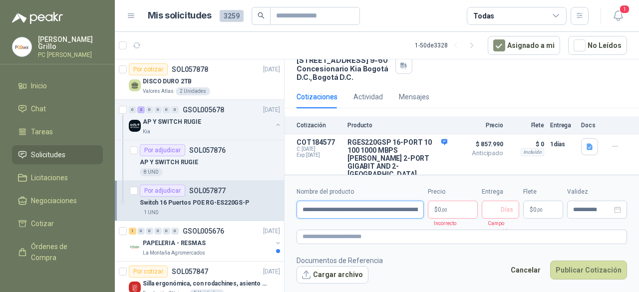
click at [243, 219] on div "Por cotizar SOL057878 [DATE] DISCO DURO 2TB Valores Atlas 2 Unidades 0 2 0 0 0 …" at bounding box center [377, 177] width 524 height 236
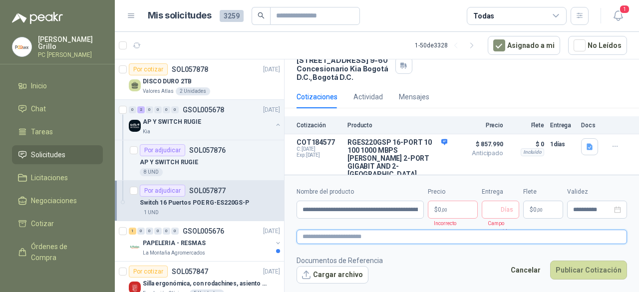
click at [315, 232] on textarea at bounding box center [461, 236] width 330 height 14
paste textarea "**********"
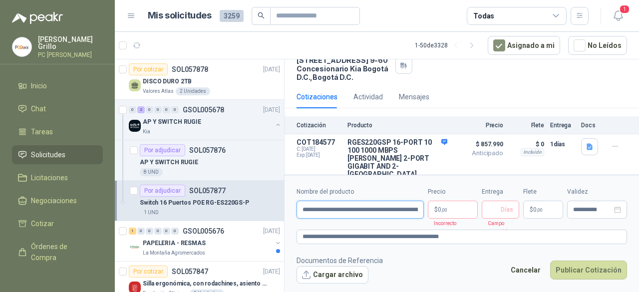
click at [335, 212] on input "**********" at bounding box center [359, 210] width 127 height 18
click at [336, 212] on input "**********" at bounding box center [359, 210] width 127 height 18
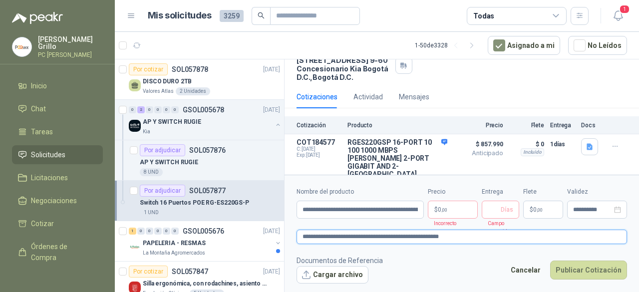
click at [337, 237] on textarea "**********" at bounding box center [461, 236] width 330 height 14
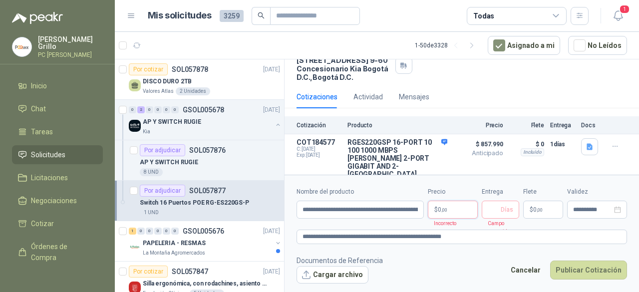
click at [456, 213] on p "$ 0 ,00" at bounding box center [453, 210] width 50 height 18
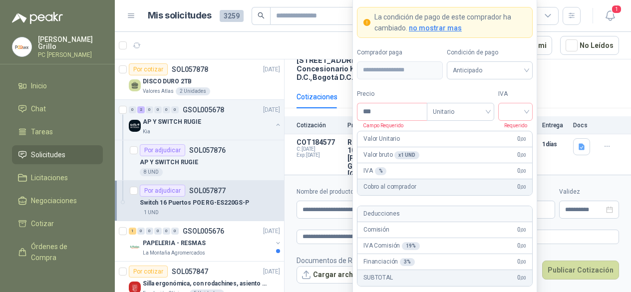
click at [320, 252] on form "**********" at bounding box center [457, 235] width 346 height 121
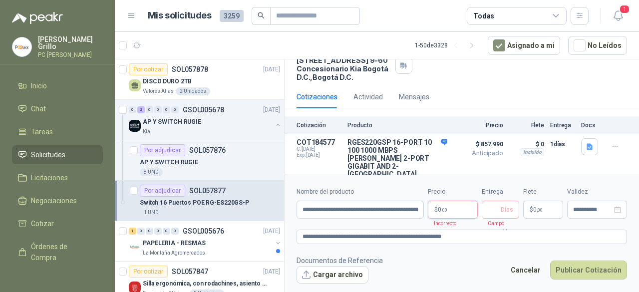
click at [435, 206] on p "$ 0 ,00" at bounding box center [453, 210] width 50 height 18
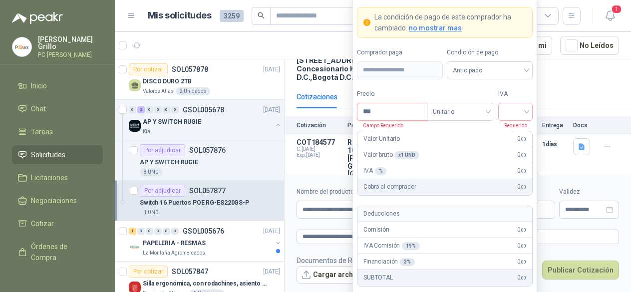
click at [377, 108] on input "***" at bounding box center [391, 111] width 69 height 17
click at [528, 117] on div at bounding box center [515, 112] width 34 height 18
click at [518, 138] on div "19%" at bounding box center [515, 133] width 18 height 11
click at [297, 171] on article "COT184577 C: [DATE] Exp: [DATE] RGES220GSP 16-PORT 10 100 1000 MBPS [PERSON_NAM…" at bounding box center [457, 158] width 346 height 48
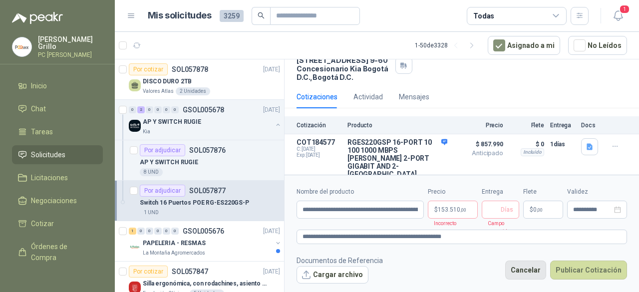
click at [533, 264] on button "Cancelar" at bounding box center [525, 269] width 41 height 19
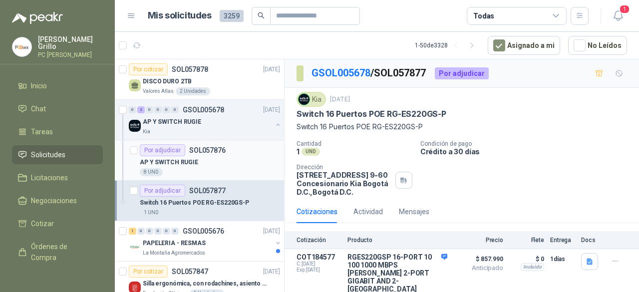
click at [177, 168] on div "8 UND" at bounding box center [210, 172] width 140 height 8
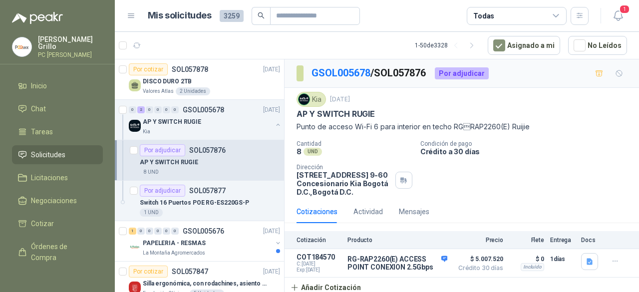
scroll to position [1, 0]
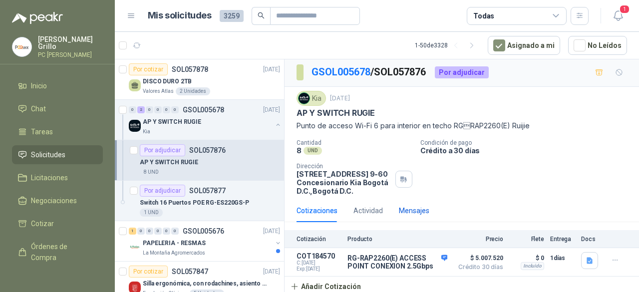
click at [409, 214] on div "Mensajes" at bounding box center [414, 210] width 30 height 11
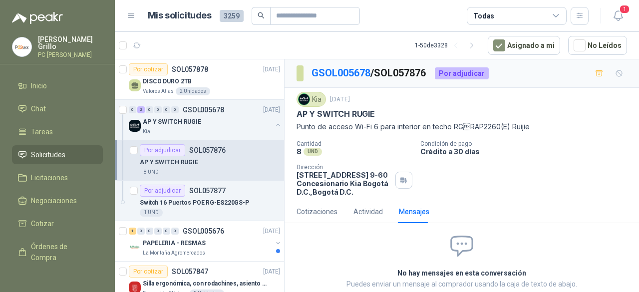
scroll to position [45, 0]
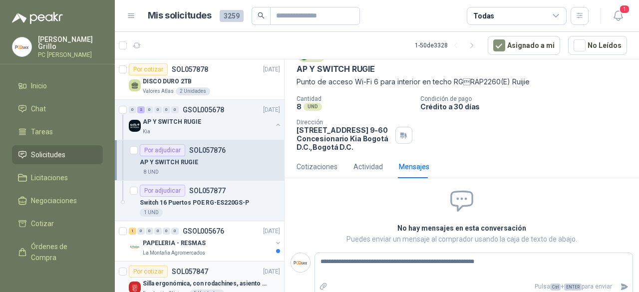
drag, startPoint x: 485, startPoint y: 257, endPoint x: 182, endPoint y: 260, distance: 303.8
click at [182, 260] on div "Por cotizar SOL057878 [DATE] DISCO DURO 2TB Valores Atlas 2 Unidades 0 2 0 0 0 …" at bounding box center [377, 177] width 524 height 236
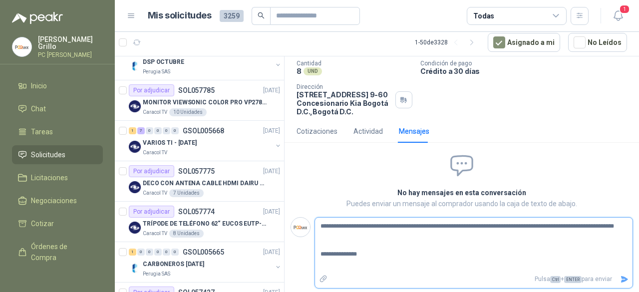
scroll to position [78, 0]
click at [621, 275] on icon "Enviar" at bounding box center [624, 278] width 7 height 6
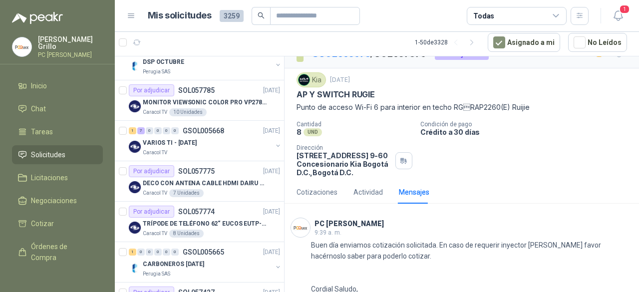
scroll to position [0, 0]
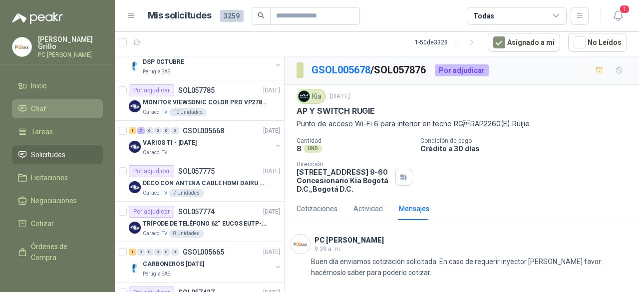
click at [19, 106] on icon at bounding box center [22, 108] width 9 height 9
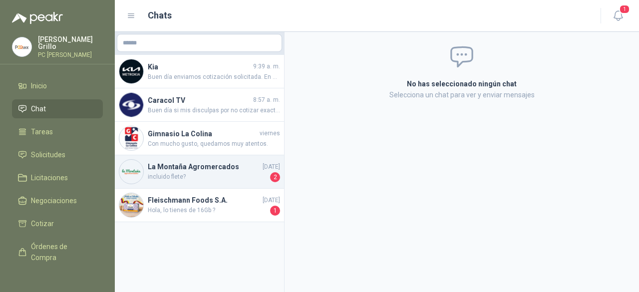
drag, startPoint x: 232, startPoint y: 160, endPoint x: 141, endPoint y: 172, distance: 92.6
click at [141, 172] on img at bounding box center [131, 172] width 24 height 24
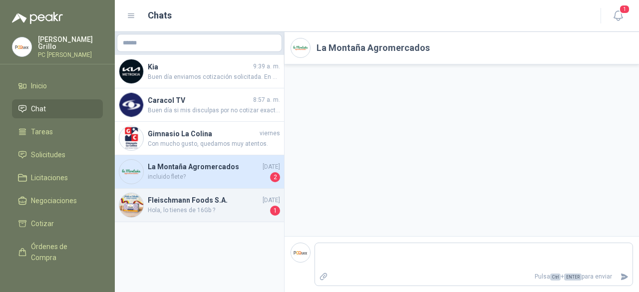
click at [201, 190] on div "[PERSON_NAME] Foods [DATE] Hola, lo tienes de 16Gb ? 1" at bounding box center [199, 205] width 169 height 33
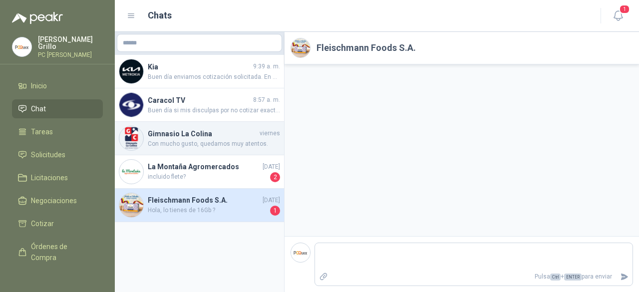
click at [175, 144] on span "Con mucho gusto, quedamos muy atentos." at bounding box center [214, 143] width 132 height 9
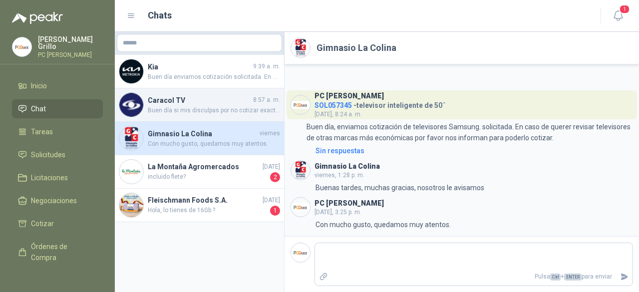
click at [176, 116] on div "Caracol TV 8:57 a. m. Buen día si mis disculpas por no cotizar exactamente el m…" at bounding box center [199, 104] width 169 height 33
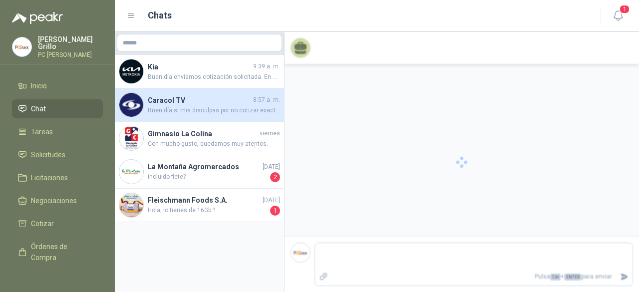
scroll to position [174, 0]
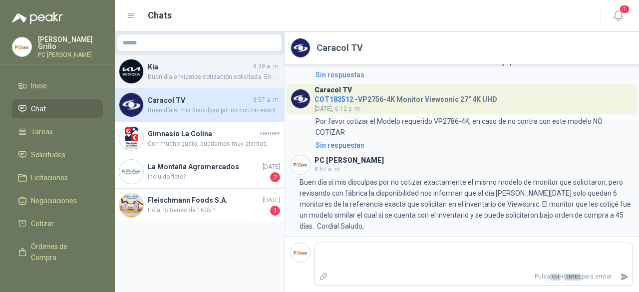
click at [175, 81] on span "Buen día enviamos cotización solicitada. En caso de requerir inyector [PERSON_N…" at bounding box center [214, 76] width 132 height 9
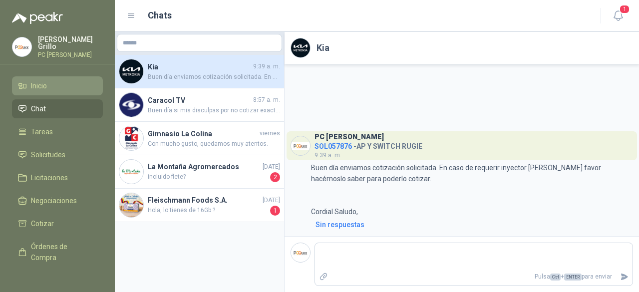
click at [44, 80] on span "Inicio" at bounding box center [39, 85] width 16 height 11
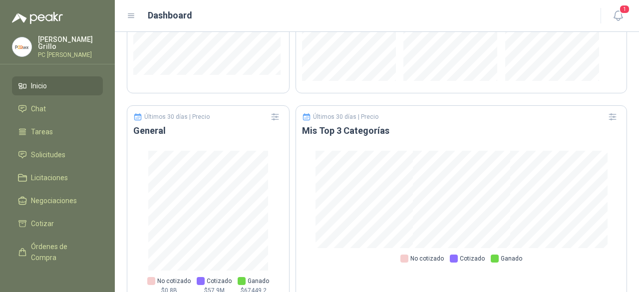
scroll to position [675, 0]
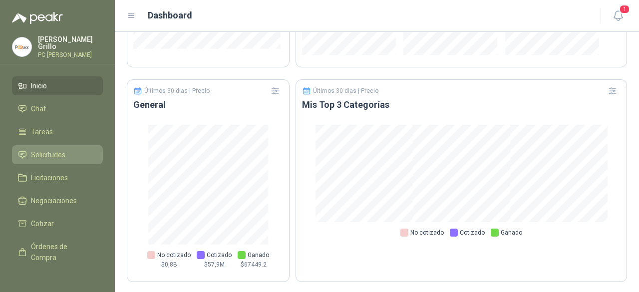
click at [41, 157] on span "Solicitudes" at bounding box center [48, 154] width 34 height 11
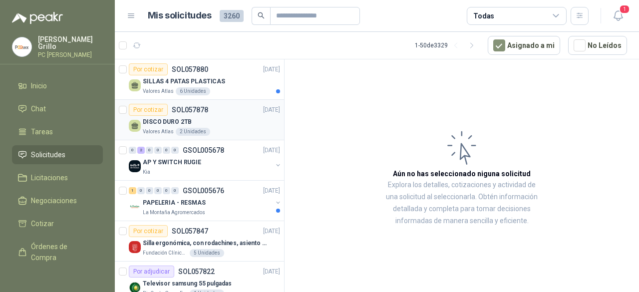
click at [196, 122] on div "DISCO DURO 2TB" at bounding box center [211, 122] width 137 height 12
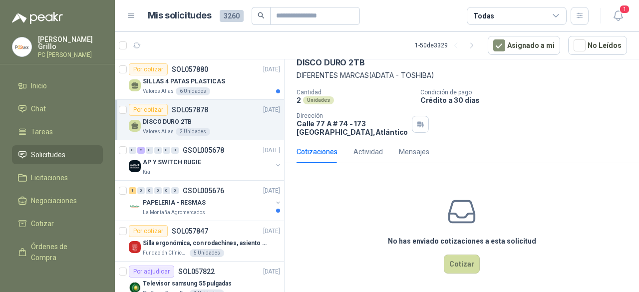
scroll to position [54, 0]
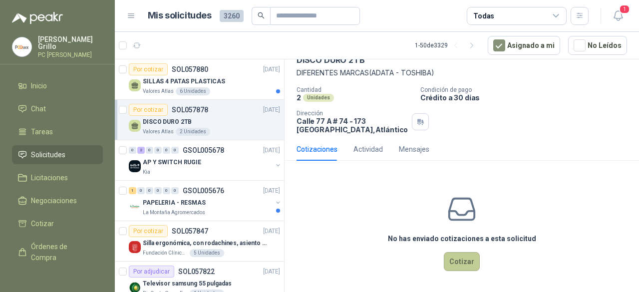
click at [462, 257] on button "Cotizar" at bounding box center [462, 261] width 36 height 19
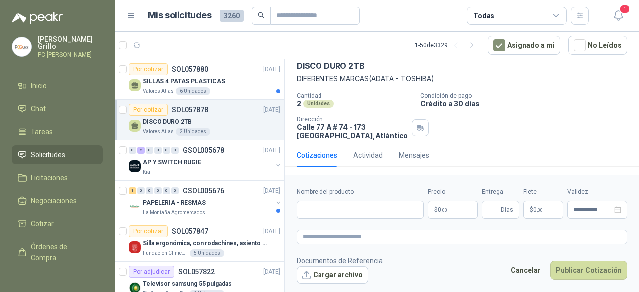
scroll to position [47, 0]
click at [325, 217] on input "Nombre del producto" at bounding box center [359, 210] width 127 height 18
paste input "**********"
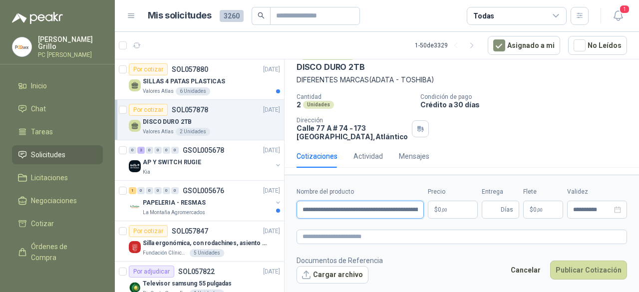
scroll to position [0, 144]
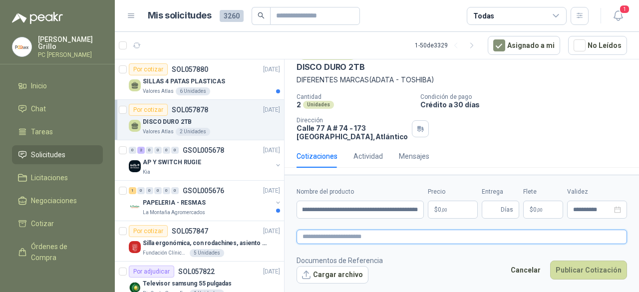
click at [324, 238] on textarea at bounding box center [461, 236] width 330 height 14
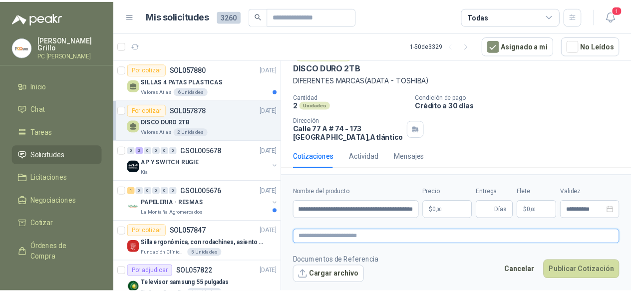
scroll to position [0, 0]
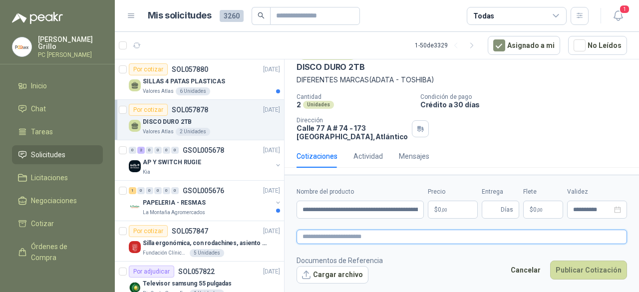
paste textarea "**********"
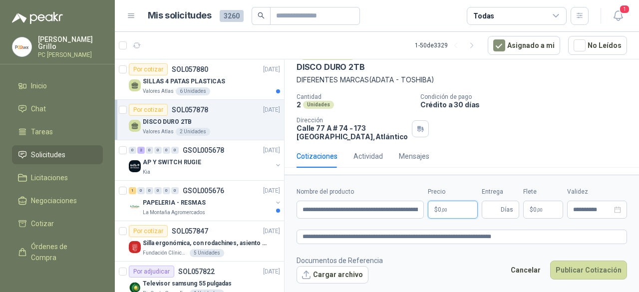
click at [447, 213] on span ",00" at bounding box center [444, 209] width 6 height 5
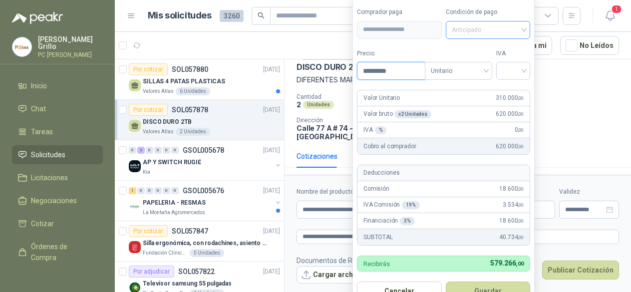
click at [475, 32] on span "Anticipado" at bounding box center [488, 29] width 73 height 15
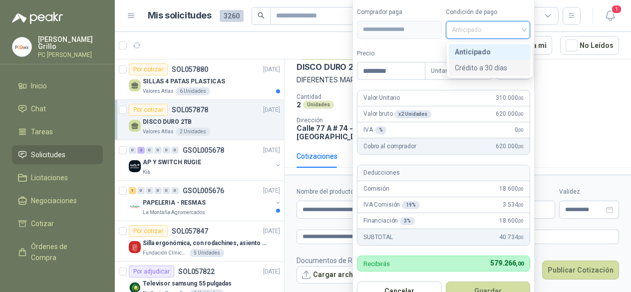
click at [478, 67] on div "Crédito a 30 días" at bounding box center [490, 67] width 70 height 11
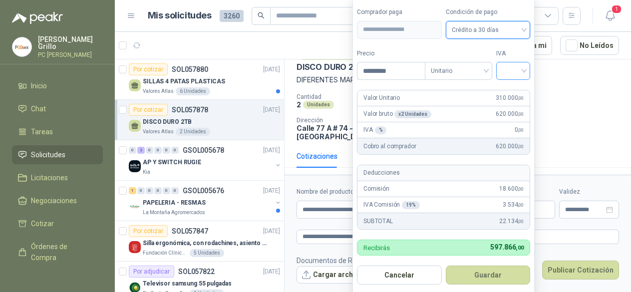
click at [517, 71] on input "search" at bounding box center [513, 69] width 22 height 15
click at [517, 95] on div "19%" at bounding box center [515, 92] width 18 height 11
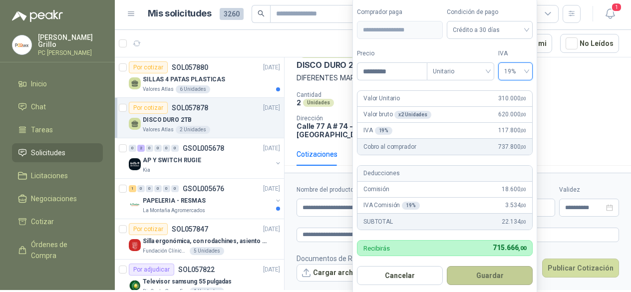
scroll to position [3, 0]
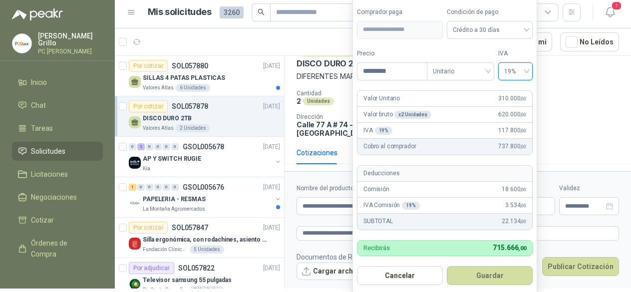
click at [483, 273] on button "Guardar" at bounding box center [490, 275] width 86 height 19
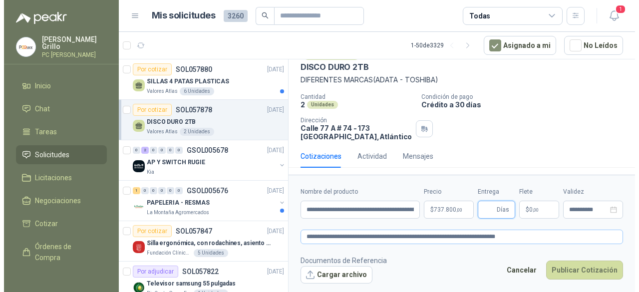
scroll to position [0, 0]
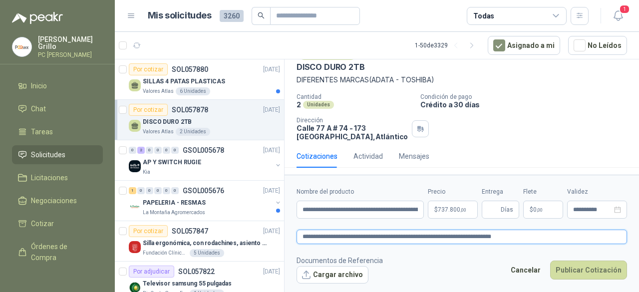
drag, startPoint x: 317, startPoint y: 235, endPoint x: 299, endPoint y: 236, distance: 17.5
click at [299, 236] on textarea "**********" at bounding box center [461, 236] width 330 height 14
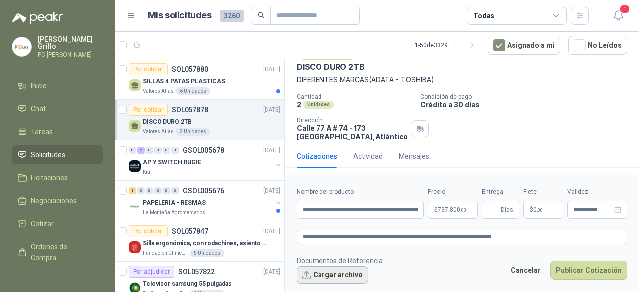
click at [330, 270] on button "Cargar archivo" at bounding box center [332, 275] width 72 height 18
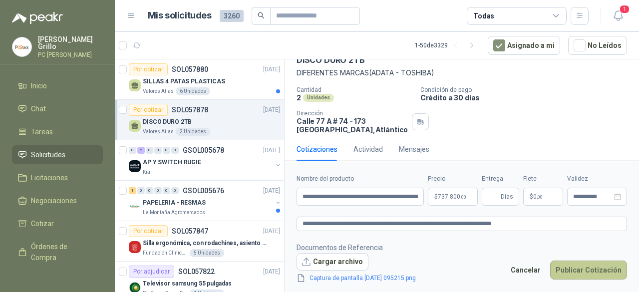
click at [599, 268] on button "Publicar Cotización" at bounding box center [588, 269] width 77 height 19
click at [180, 88] on div "6 Unidades" at bounding box center [193, 91] width 34 height 8
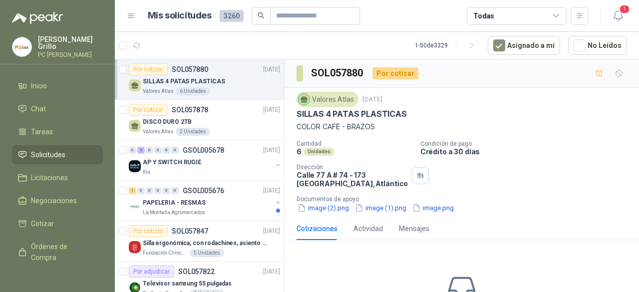
scroll to position [50, 0]
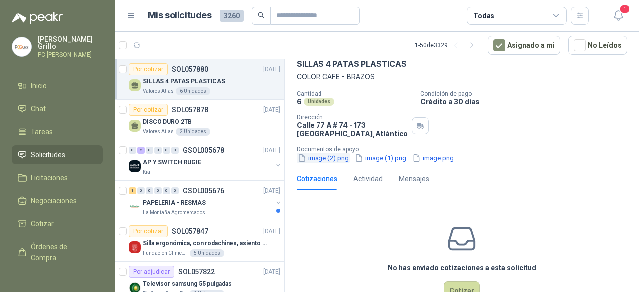
click at [327, 158] on button "image (2).png" at bounding box center [322, 158] width 53 height 10
click at [327, 158] on div at bounding box center [319, 162] width 16 height 16
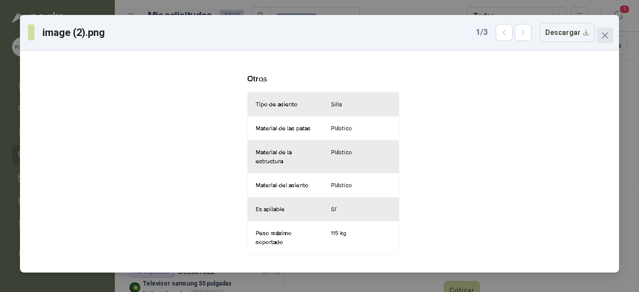
click at [610, 39] on button "Close" at bounding box center [605, 35] width 16 height 16
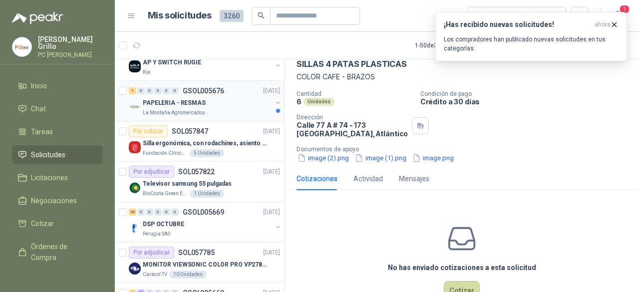
scroll to position [150, 0]
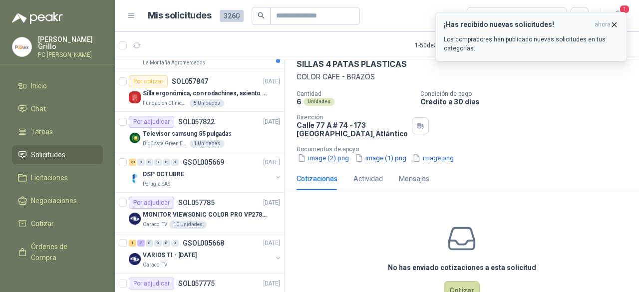
click at [613, 21] on icon "button" at bounding box center [614, 24] width 8 height 8
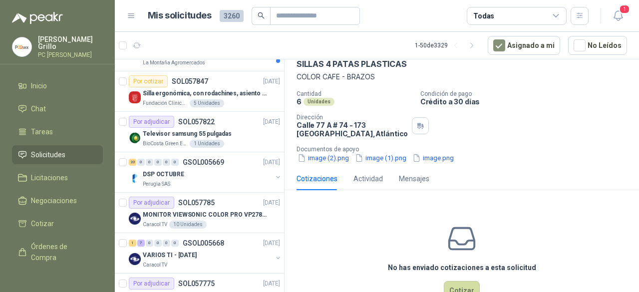
click at [509, 20] on div "Todas" at bounding box center [516, 16] width 100 height 18
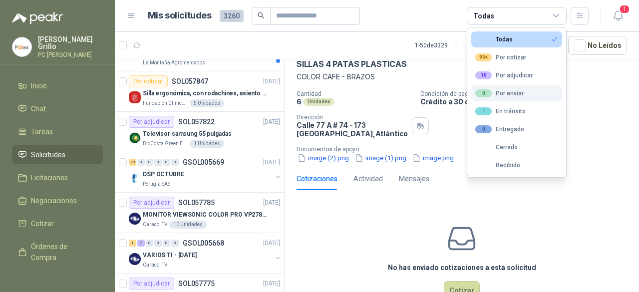
click at [497, 97] on div "0 Por enviar" at bounding box center [499, 93] width 48 height 8
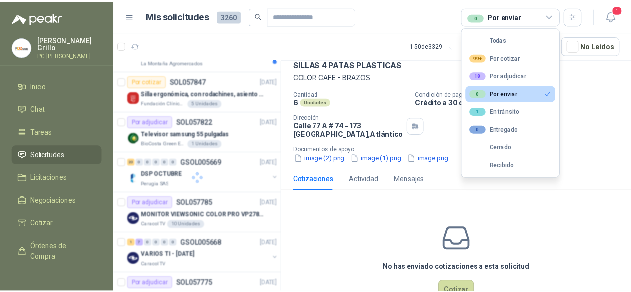
scroll to position [0, 0]
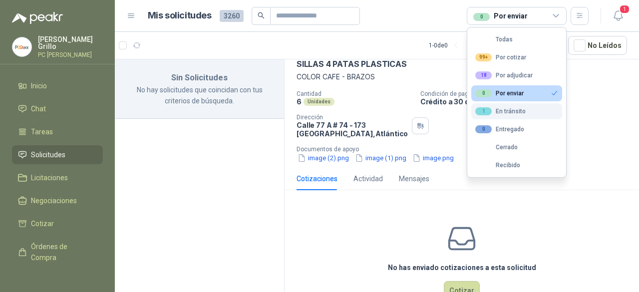
click at [514, 115] on button "1 En tránsito" at bounding box center [516, 111] width 91 height 16
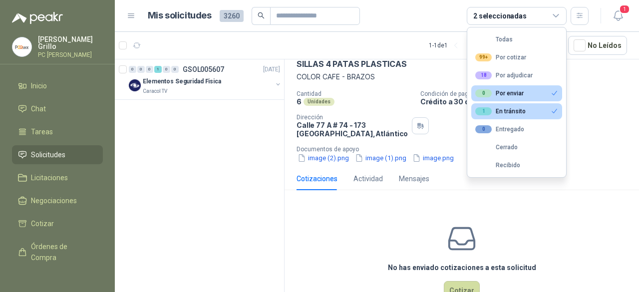
click at [212, 129] on div "0 0 0 1 0 0 GSOL005607 [DATE] Elementos Seguridad Fisica Caracol TV" at bounding box center [200, 177] width 170 height 236
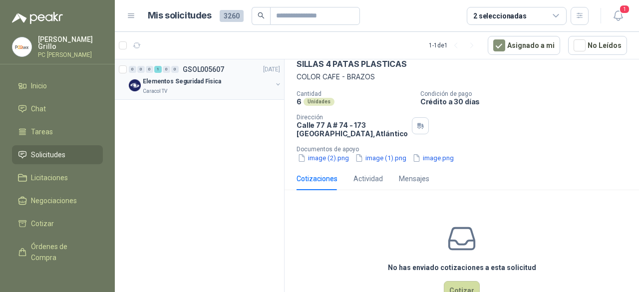
click at [205, 85] on div "Elementos Seguridad Fisica" at bounding box center [207, 81] width 129 height 12
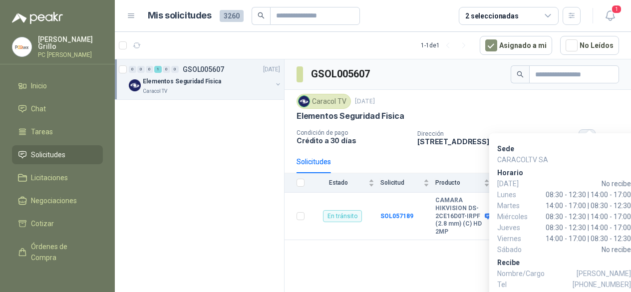
click at [593, 141] on div "Sede CARACOLTV SA [PERSON_NAME][DATE] No recibe [DATE] 08:30 - 12:30 | 14:00 - …" at bounding box center [564, 215] width 150 height 165
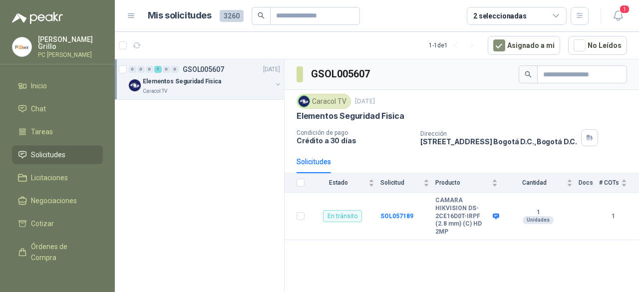
click at [0, 0] on div "Sede CARACOLTV SA [PERSON_NAME][DATE] No recibe [DATE] 08:30 - 12:30 | 14:00 - …" at bounding box center [0, 0] width 0 height 0
click at [42, 40] on p "[PERSON_NAME]" at bounding box center [70, 43] width 65 height 14
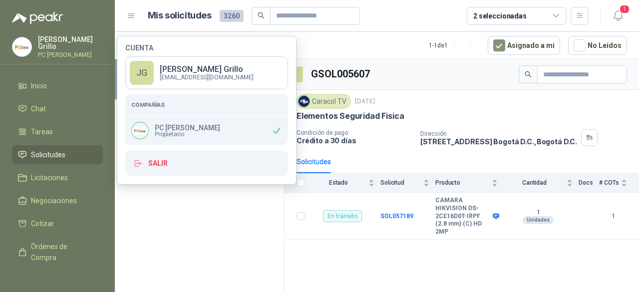
click at [177, 126] on p "PC [PERSON_NAME]" at bounding box center [187, 127] width 65 height 7
click at [439, 75] on div "GSOL005607" at bounding box center [461, 74] width 354 height 30
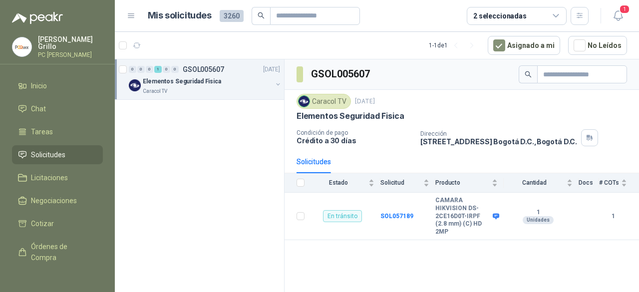
click at [46, 45] on p "[PERSON_NAME]" at bounding box center [70, 43] width 65 height 14
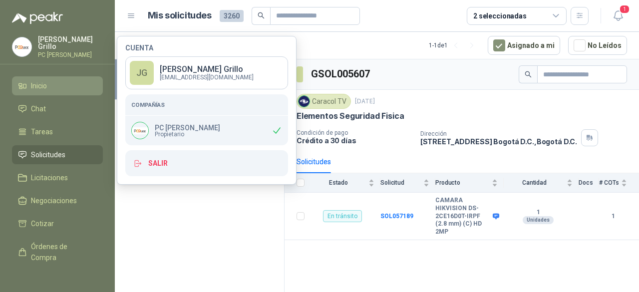
click at [32, 83] on span "Inicio" at bounding box center [39, 85] width 16 height 11
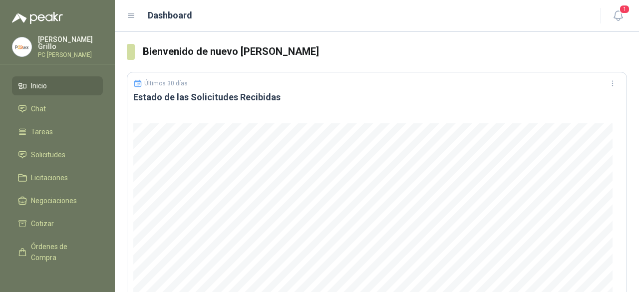
click at [32, 83] on span "Inicio" at bounding box center [39, 85] width 16 height 11
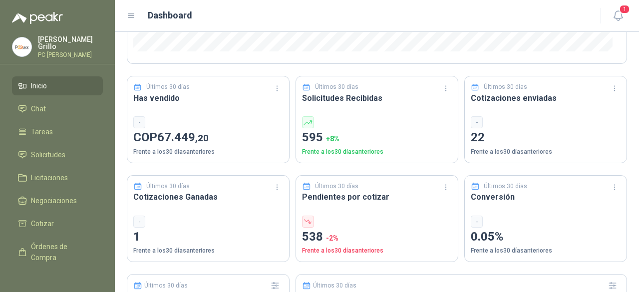
scroll to position [349, 0]
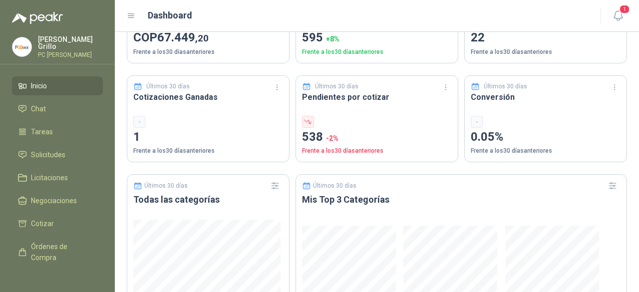
click at [50, 80] on li "Inicio" at bounding box center [57, 85] width 79 height 11
click at [43, 83] on span "Inicio" at bounding box center [39, 85] width 16 height 11
click at [36, 152] on span "Solicitudes" at bounding box center [48, 154] width 34 height 11
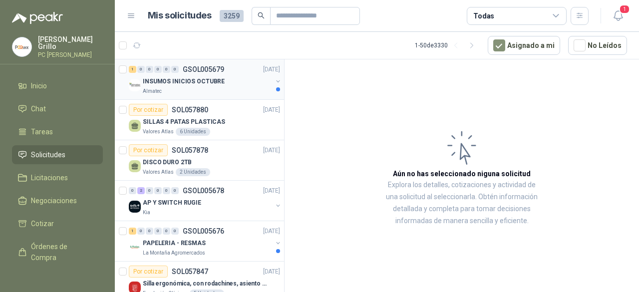
click at [182, 87] on div "Almatec" at bounding box center [207, 91] width 129 height 8
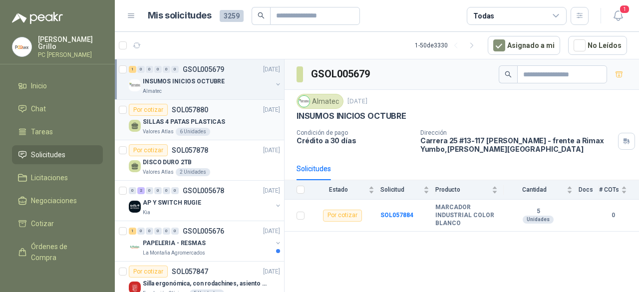
click at [191, 119] on p "SILLAS 4 PATAS PLASTICAS" at bounding box center [184, 121] width 82 height 9
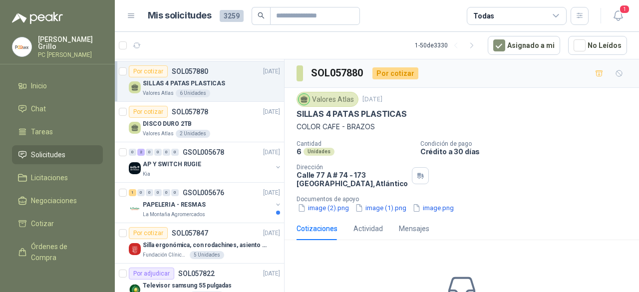
scroll to position [50, 0]
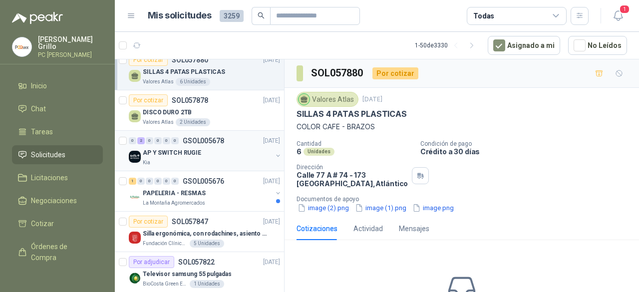
click at [196, 148] on p "AP Y SWITCH RUGIE" at bounding box center [172, 152] width 58 height 9
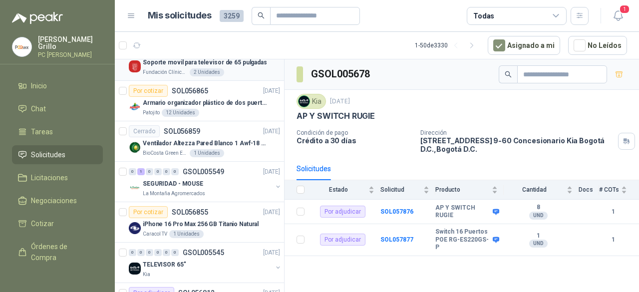
scroll to position [1447, 0]
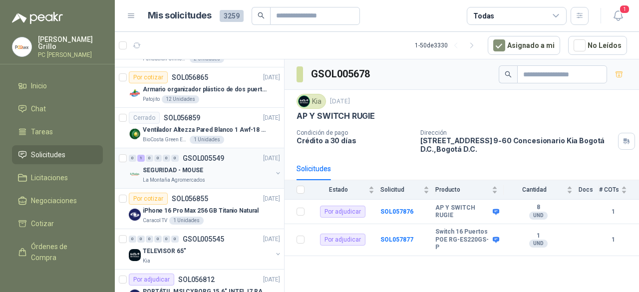
click at [189, 155] on p "GSOL005549" at bounding box center [203, 158] width 41 height 7
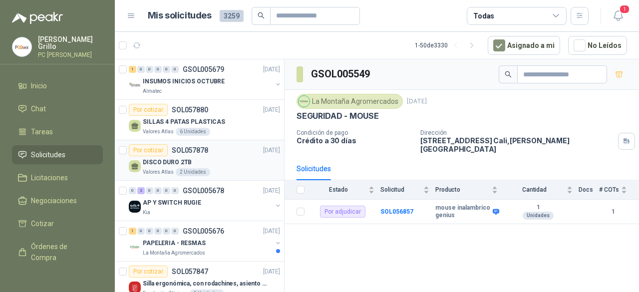
click at [192, 159] on div "DISCO DURO 2TB" at bounding box center [211, 162] width 137 height 12
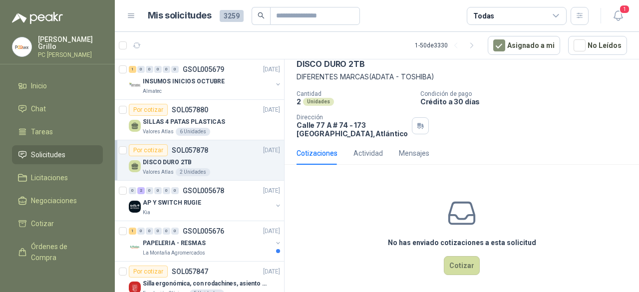
scroll to position [54, 0]
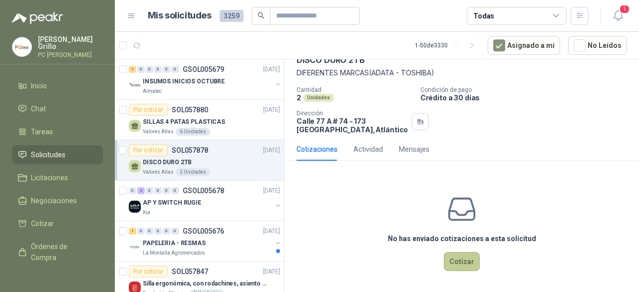
click at [450, 257] on button "Cotizar" at bounding box center [462, 261] width 36 height 19
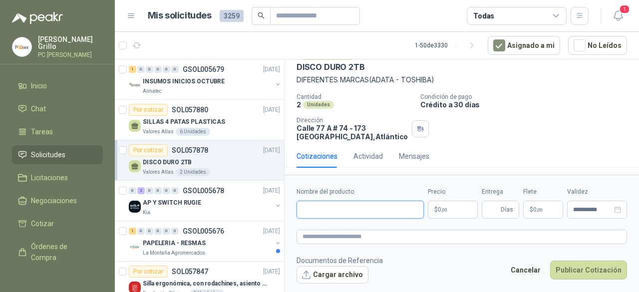
click at [307, 208] on input "Nombre del producto" at bounding box center [359, 210] width 127 height 18
click at [325, 206] on input "Nombre del producto" at bounding box center [359, 210] width 127 height 18
paste input "**********"
click at [369, 213] on input "**********" at bounding box center [359, 210] width 127 height 18
paste input "**********"
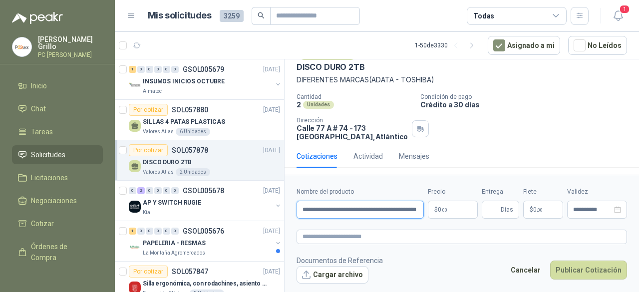
scroll to position [0, 40]
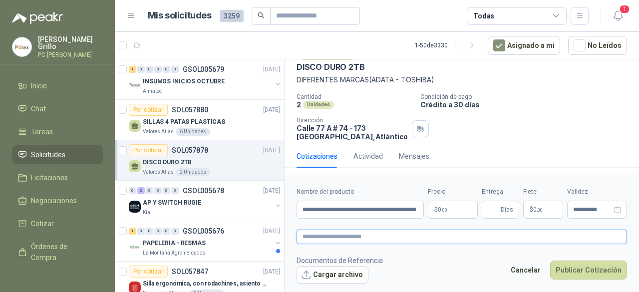
click at [331, 237] on textarea at bounding box center [461, 236] width 330 height 14
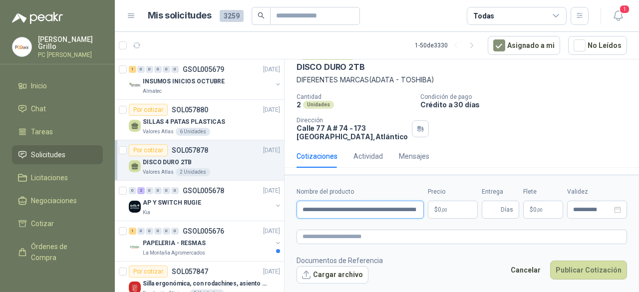
drag, startPoint x: 301, startPoint y: 211, endPoint x: 428, endPoint y: 208, distance: 126.8
click at [428, 208] on div "**********" at bounding box center [461, 202] width 330 height 31
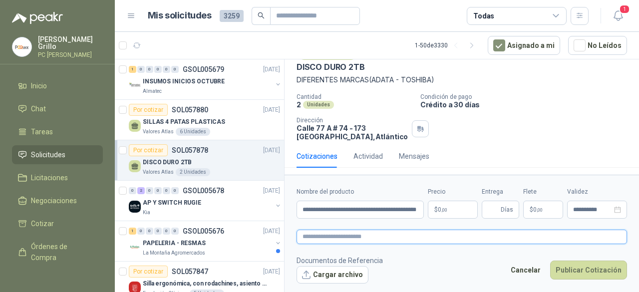
click at [310, 241] on textarea at bounding box center [461, 236] width 330 height 14
paste textarea "**********"
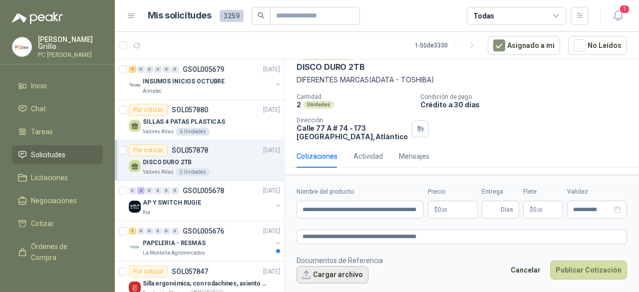
click at [311, 267] on button "Cargar archivo" at bounding box center [332, 275] width 72 height 18
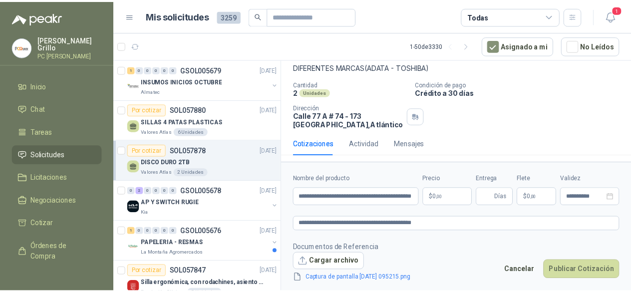
scroll to position [60, 0]
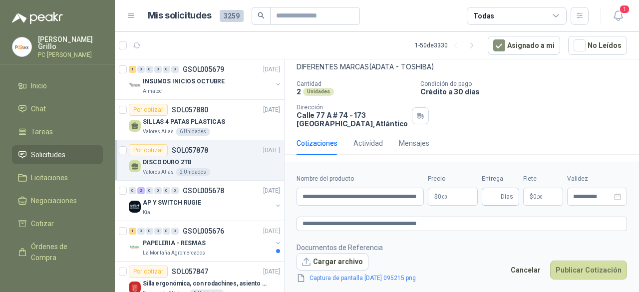
click at [504, 197] on span "Días" at bounding box center [506, 196] width 12 height 17
click at [470, 197] on p "$ 0 ,00" at bounding box center [453, 197] width 50 height 18
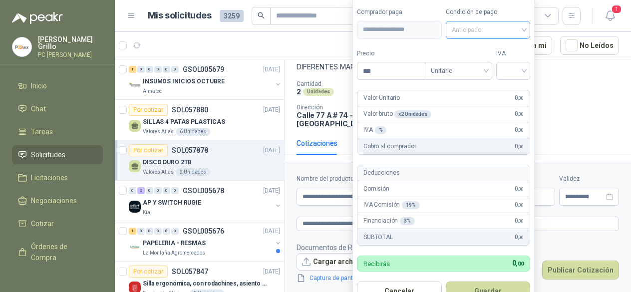
click at [485, 37] on span "Anticipado" at bounding box center [488, 29] width 73 height 15
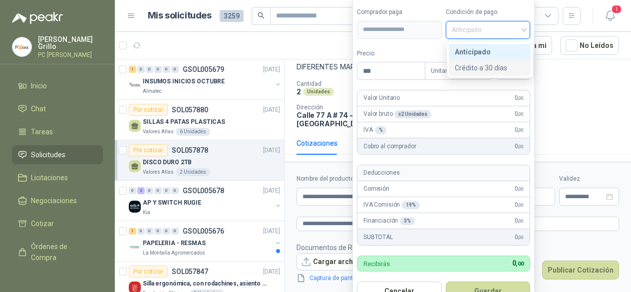
click at [483, 64] on div "Crédito a 30 días" at bounding box center [490, 67] width 70 height 11
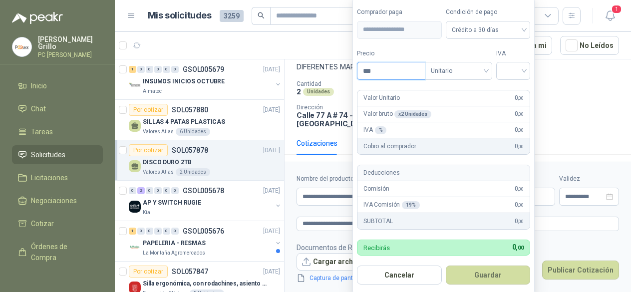
click at [401, 75] on input "***" at bounding box center [390, 70] width 67 height 17
click at [509, 77] on input "search" at bounding box center [513, 69] width 22 height 15
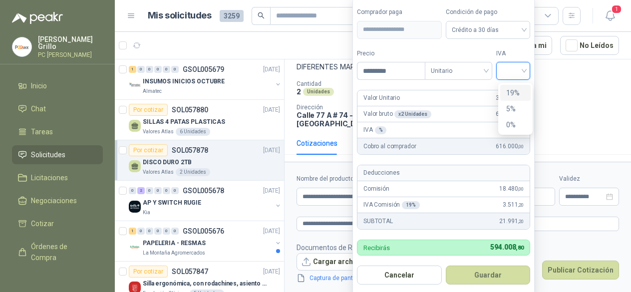
click at [513, 90] on div "19%" at bounding box center [515, 92] width 18 height 11
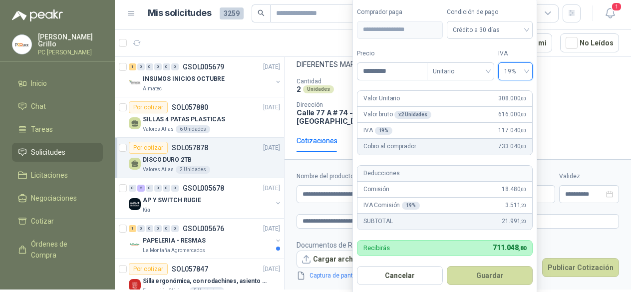
scroll to position [3, 0]
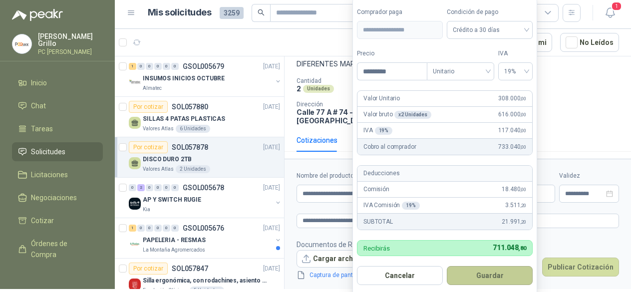
click at [472, 278] on button "Guardar" at bounding box center [490, 275] width 86 height 19
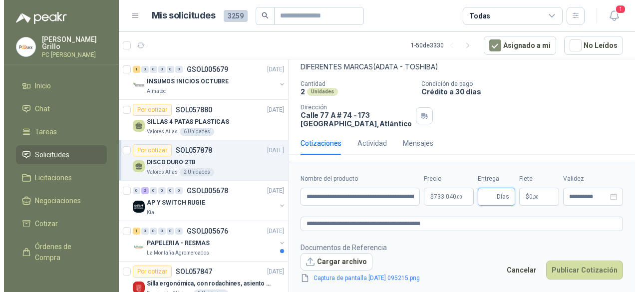
scroll to position [0, 0]
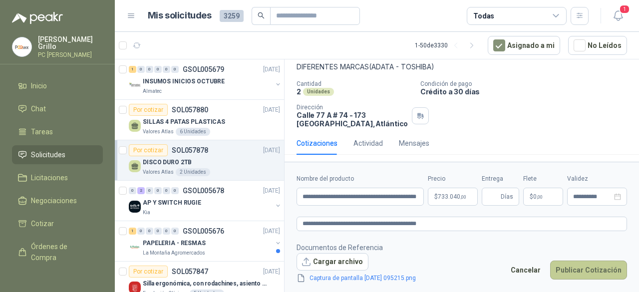
click at [584, 268] on button "Publicar Cotización" at bounding box center [588, 269] width 77 height 19
click at [572, 272] on button "Publicar Cotización" at bounding box center [588, 269] width 77 height 19
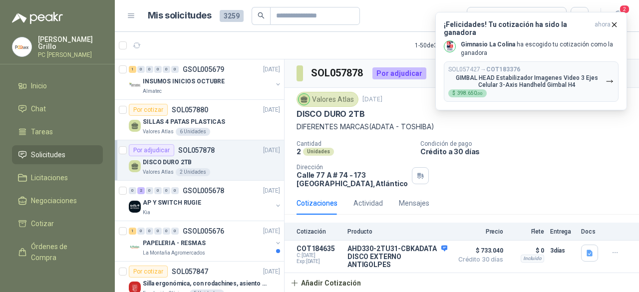
click at [325, 41] on article "1 - 50 de 3330 Asignado a mi No Leídos" at bounding box center [377, 45] width 524 height 27
click at [473, 74] on p "GIMBAL HEAD Estabilizador Imagenes Video 3 Ejes Celular 3-Axis Handheld Gimbal …" at bounding box center [526, 81] width 157 height 14
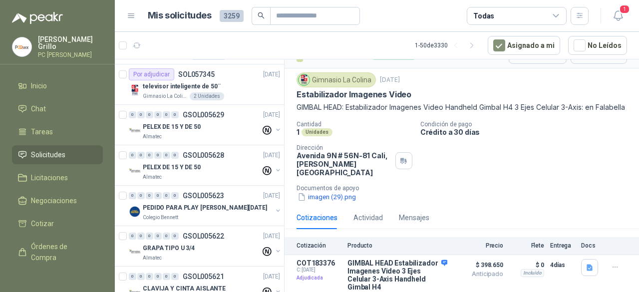
scroll to position [649, 0]
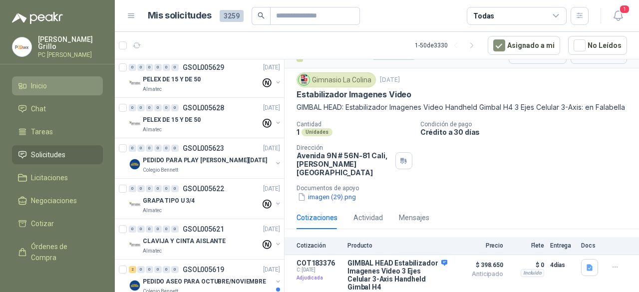
click at [33, 80] on span "Inicio" at bounding box center [39, 85] width 16 height 11
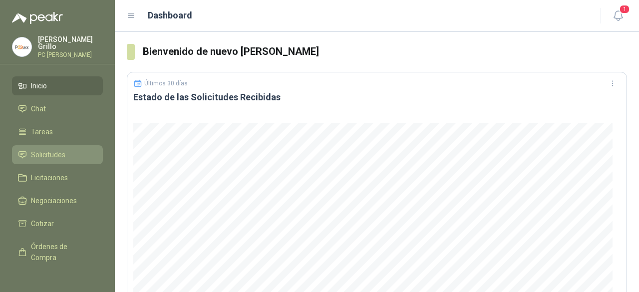
click at [44, 149] on span "Solicitudes" at bounding box center [48, 154] width 34 height 11
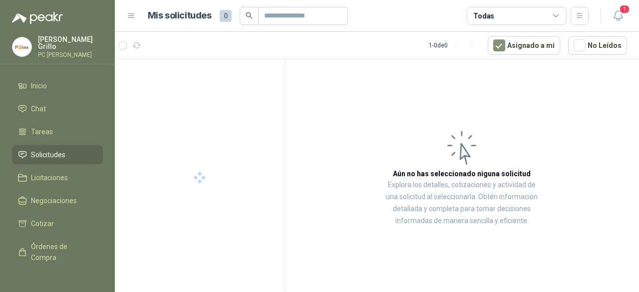
click at [497, 13] on div "Todas" at bounding box center [516, 16] width 100 height 18
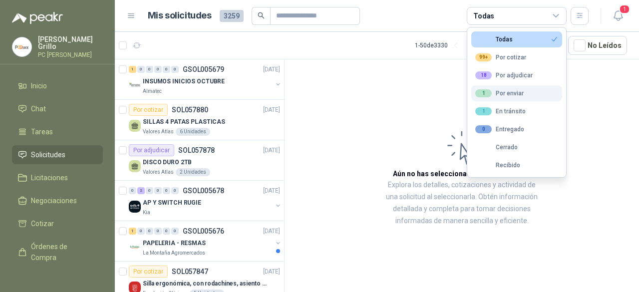
click at [503, 91] on div "1 Por enviar" at bounding box center [499, 93] width 48 height 8
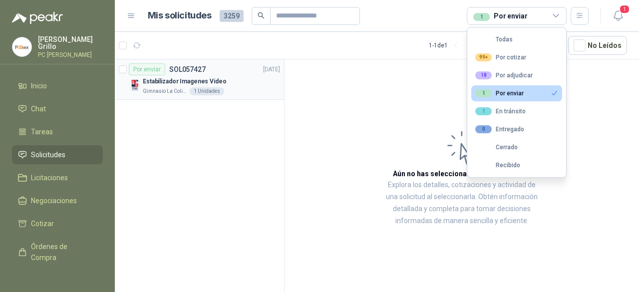
click at [179, 73] on div "Por enviar SOL057427" at bounding box center [167, 69] width 77 height 12
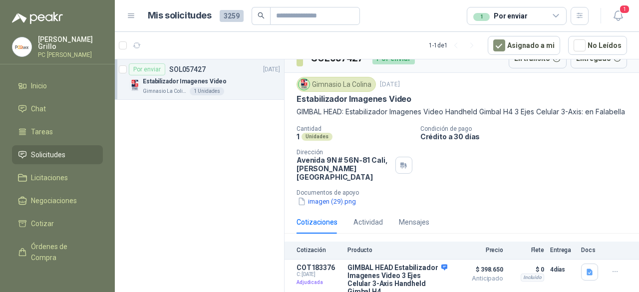
scroll to position [23, 0]
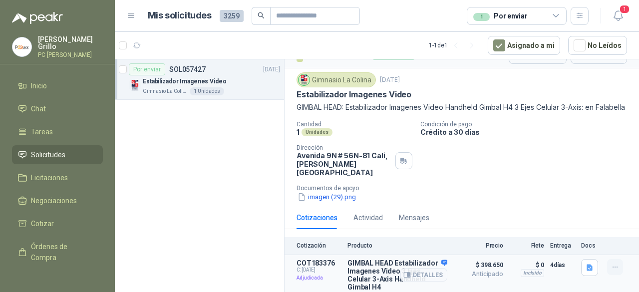
click at [608, 272] on button "button" at bounding box center [615, 267] width 16 height 16
click at [612, 266] on icon "button" at bounding box center [614, 266] width 4 height 0
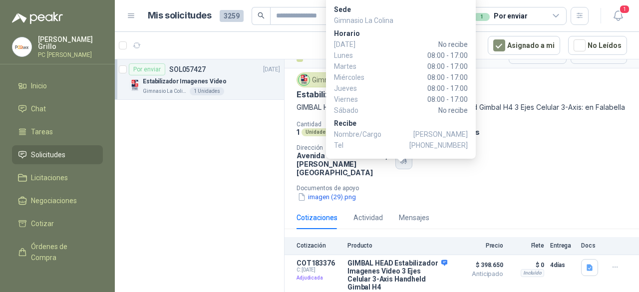
click at [399, 165] on icon "button" at bounding box center [403, 161] width 8 height 8
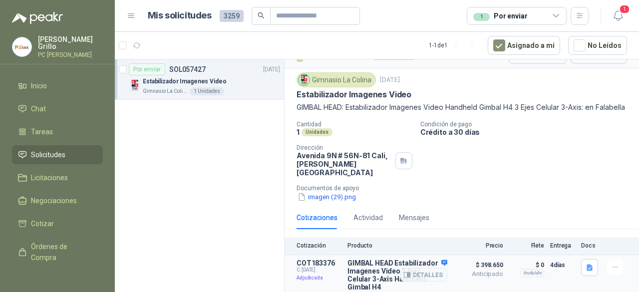
click at [390, 263] on p "GIMBAL HEAD Estabilizador Imagenes Video 3 Ejes Celular 3-Axis Handheld Gimbal …" at bounding box center [397, 275] width 100 height 32
drag, startPoint x: 373, startPoint y: 264, endPoint x: 344, endPoint y: 264, distance: 28.9
click at [372, 264] on p "GIMBAL HEAD Estabilizador Imagenes Video 3 Ejes Celular 3-Axis Handheld Gimbal …" at bounding box center [397, 275] width 100 height 32
drag, startPoint x: 315, startPoint y: 265, endPoint x: 309, endPoint y: 274, distance: 11.0
click at [314, 267] on div "COT183376 C: [DATE] Adjudicada" at bounding box center [318, 275] width 45 height 32
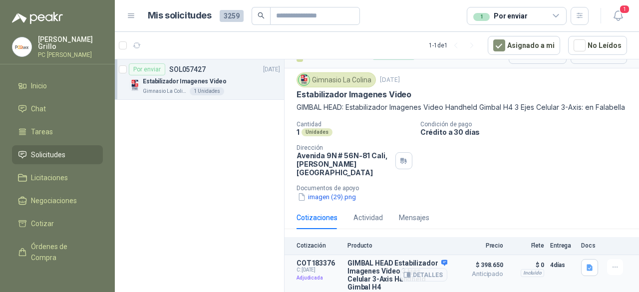
click at [306, 276] on p "Adjudicada" at bounding box center [318, 278] width 45 height 10
click at [305, 262] on p "COT183376" at bounding box center [318, 263] width 45 height 8
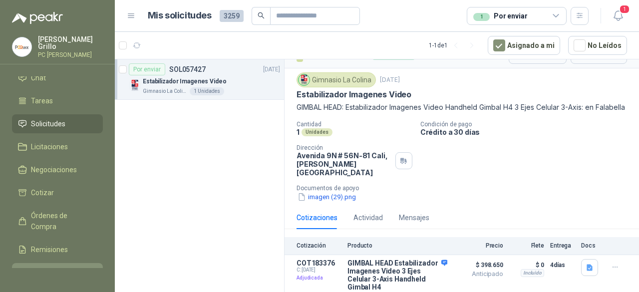
scroll to position [80, 0]
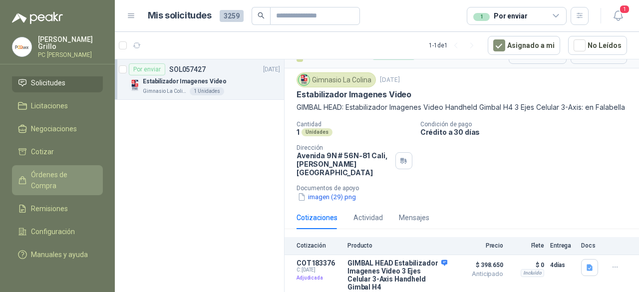
click at [40, 175] on span "Órdenes de Compra" at bounding box center [62, 180] width 62 height 22
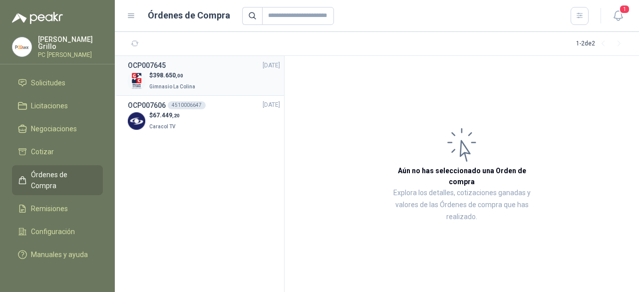
click at [164, 83] on p "Gimnasio La Colina" at bounding box center [173, 85] width 48 height 11
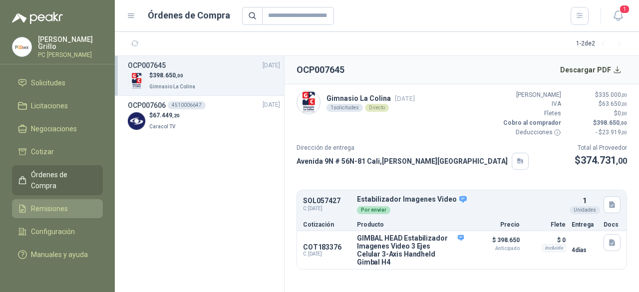
click at [46, 203] on span "Remisiones" at bounding box center [49, 208] width 37 height 11
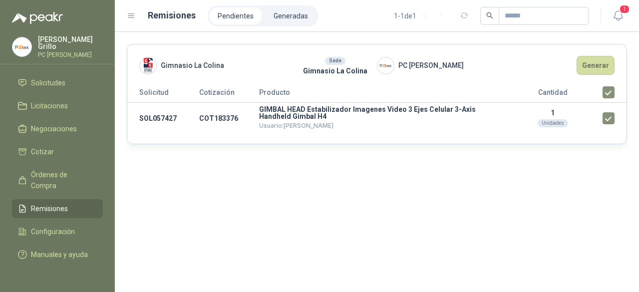
click at [593, 75] on header "Gimnasio La Colina Sede Gimnasio La Colina PC QUICK Generar" at bounding box center [376, 65] width 499 height 42
click at [592, 69] on button "Generar" at bounding box center [595, 65] width 38 height 19
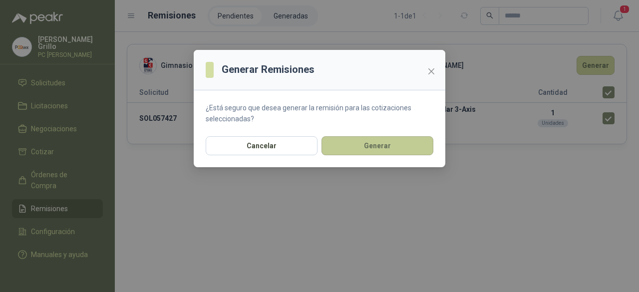
click at [347, 145] on button "Generar" at bounding box center [377, 145] width 112 height 19
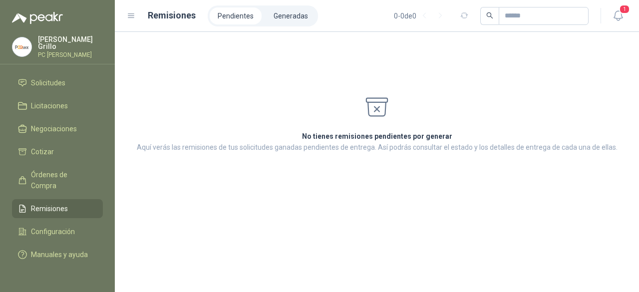
click at [54, 204] on link "Remisiones" at bounding box center [57, 208] width 91 height 19
click at [53, 203] on span "Remisiones" at bounding box center [49, 208] width 37 height 11
click at [55, 203] on span "Remisiones" at bounding box center [49, 208] width 37 height 11
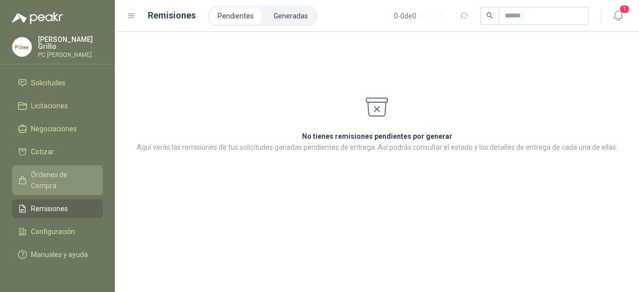
click at [56, 173] on span "Órdenes de Compra" at bounding box center [62, 180] width 62 height 22
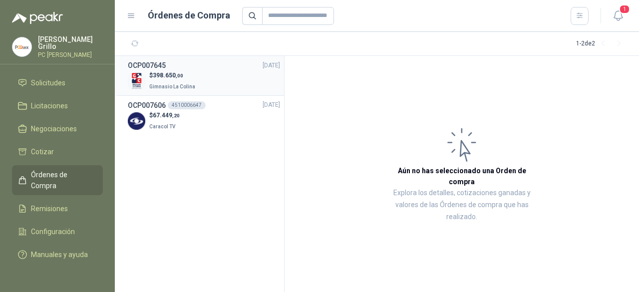
click at [148, 75] on div "$ 398.650 ,00 Gimnasio La Colina" at bounding box center [204, 81] width 152 height 20
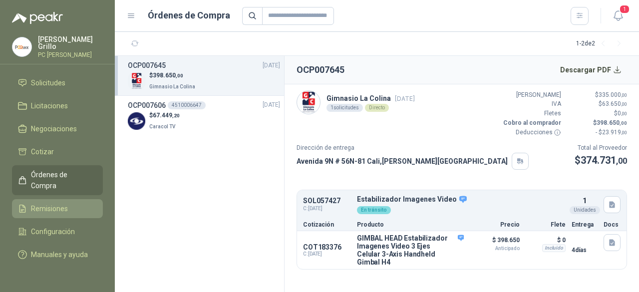
click at [58, 203] on span "Remisiones" at bounding box center [49, 208] width 37 height 11
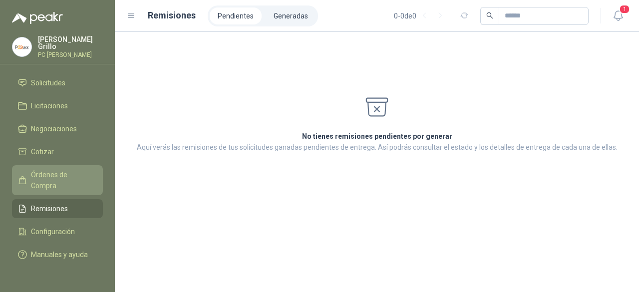
click at [54, 172] on span "Órdenes de Compra" at bounding box center [62, 180] width 62 height 22
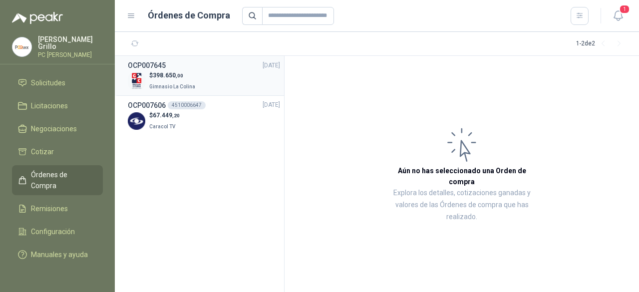
click at [169, 84] on span "Gimnasio La Colina" at bounding box center [172, 86] width 46 height 5
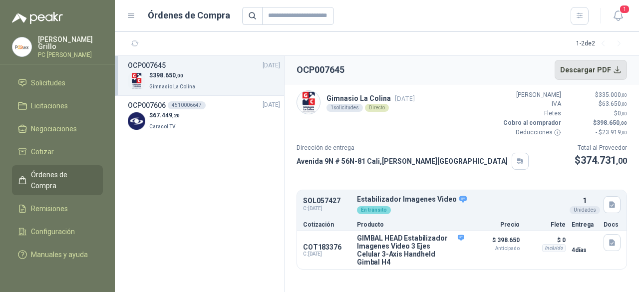
click at [589, 73] on button "Descargar PDF" at bounding box center [590, 70] width 73 height 20
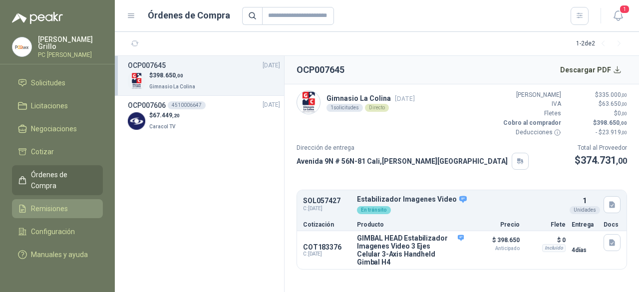
click at [41, 204] on link "Remisiones" at bounding box center [57, 208] width 91 height 19
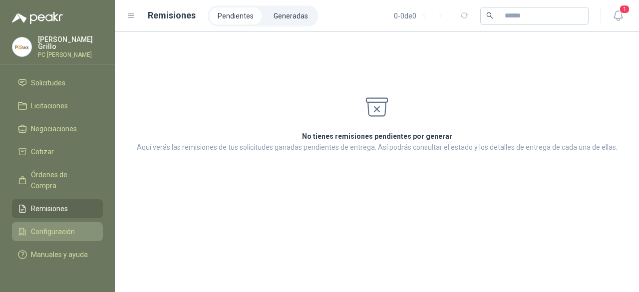
click at [43, 226] on span "Configuración" at bounding box center [53, 231] width 44 height 11
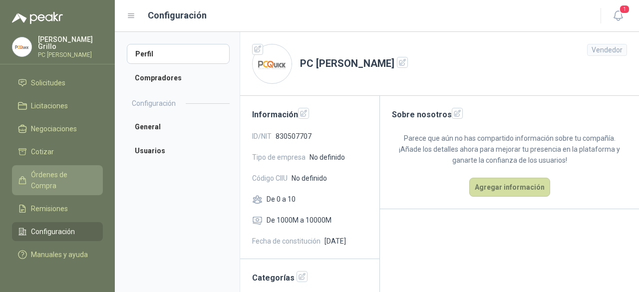
click at [45, 173] on span "Órdenes de Compra" at bounding box center [62, 180] width 62 height 22
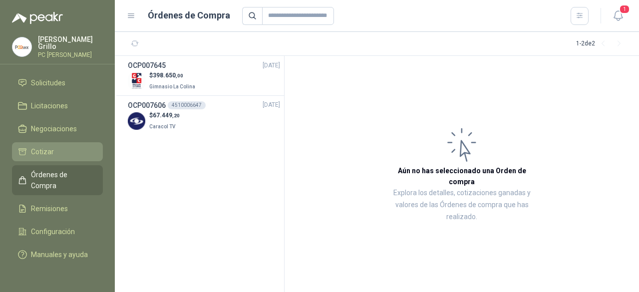
click at [44, 147] on link "Cotizar" at bounding box center [57, 151] width 91 height 19
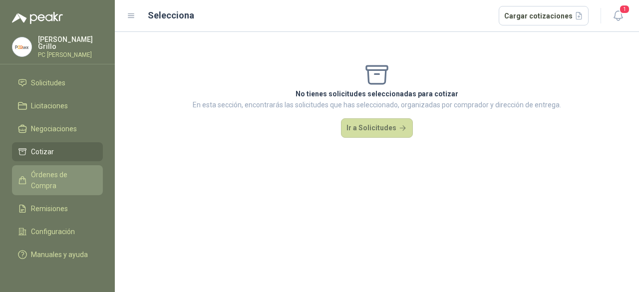
click at [46, 173] on span "Órdenes de Compra" at bounding box center [62, 180] width 62 height 22
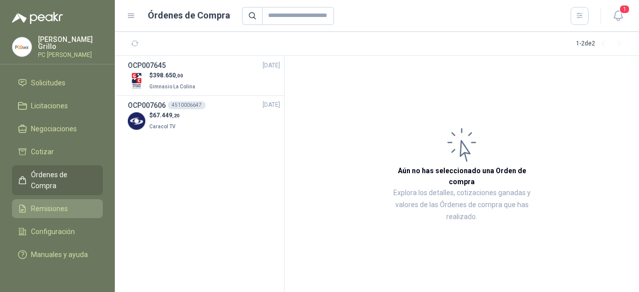
click at [48, 203] on span "Remisiones" at bounding box center [49, 208] width 37 height 11
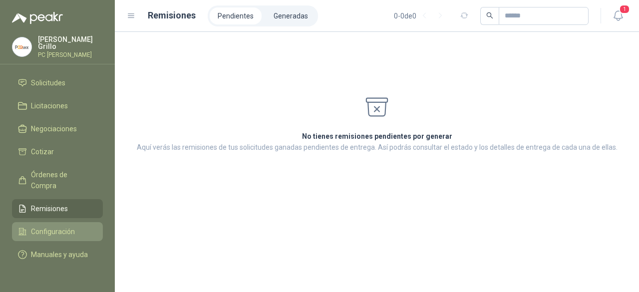
click at [43, 226] on span "Configuración" at bounding box center [53, 231] width 44 height 11
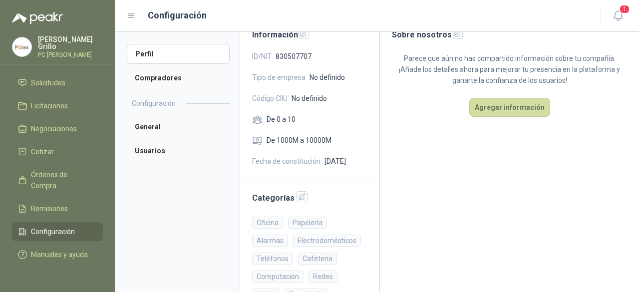
scroll to position [123, 0]
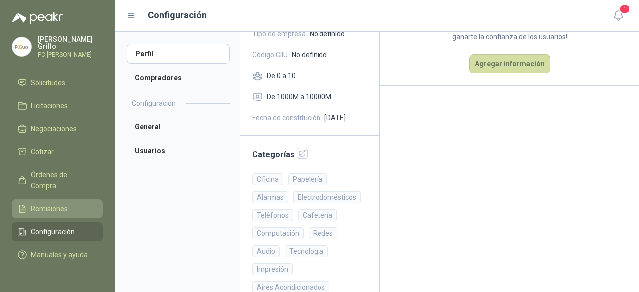
click at [44, 206] on link "Remisiones" at bounding box center [57, 208] width 91 height 19
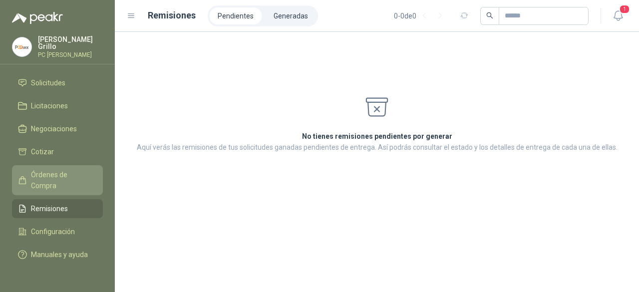
click at [52, 178] on span "Órdenes de Compra" at bounding box center [62, 180] width 62 height 22
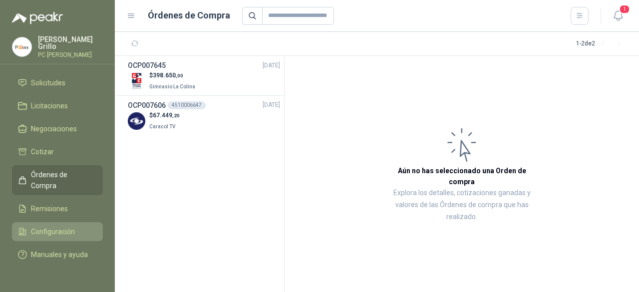
click at [67, 222] on link "Configuración" at bounding box center [57, 231] width 91 height 19
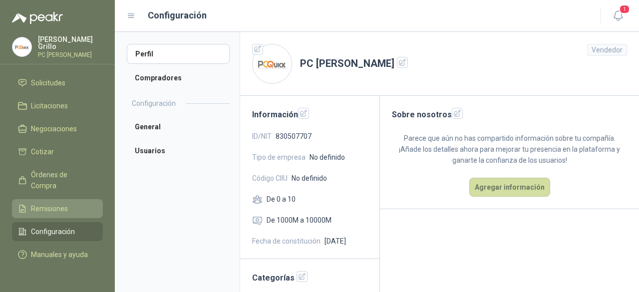
click at [59, 199] on link "Remisiones" at bounding box center [57, 208] width 91 height 19
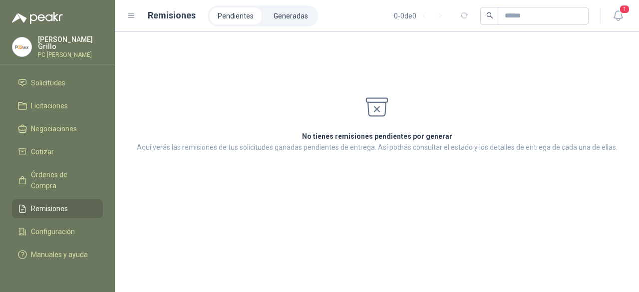
click at [377, 107] on icon at bounding box center [377, 107] width 26 height 27
click at [266, 15] on li "Generadas" at bounding box center [290, 15] width 50 height 17
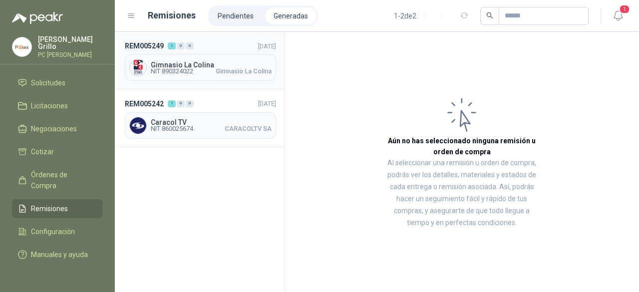
click at [203, 73] on span "NIT 890324022 Gimnasio La Colina" at bounding box center [211, 71] width 121 height 6
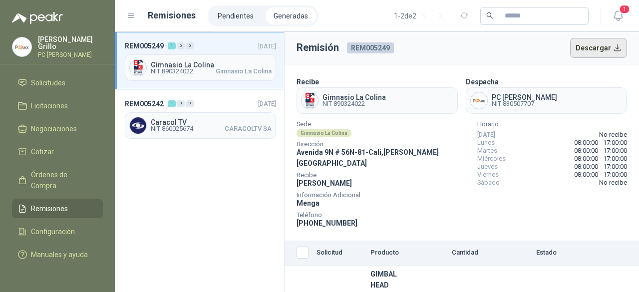
click at [595, 46] on button "Descargar" at bounding box center [598, 48] width 57 height 20
click at [188, 128] on span "NIT 860025674" at bounding box center [172, 129] width 42 height 6
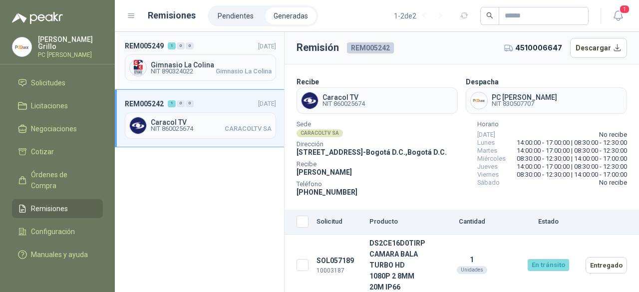
click at [193, 69] on span "NIT 890324022" at bounding box center [172, 71] width 42 height 6
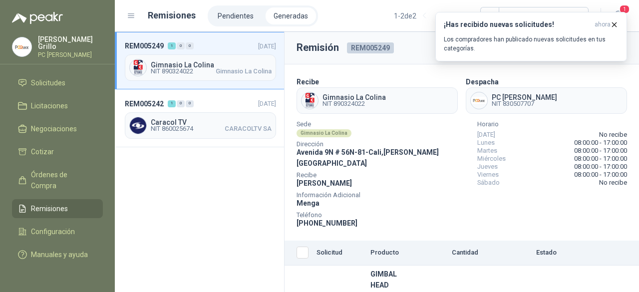
click at [54, 203] on span "Remisiones" at bounding box center [49, 208] width 37 height 11
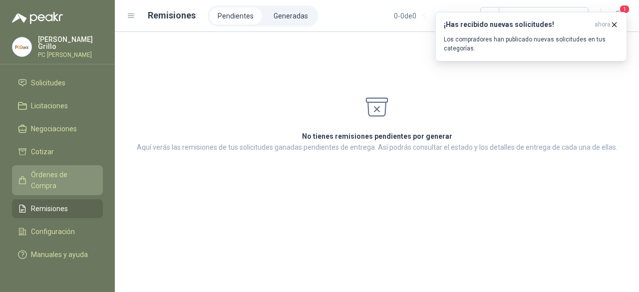
click at [50, 175] on span "Órdenes de Compra" at bounding box center [62, 180] width 62 height 22
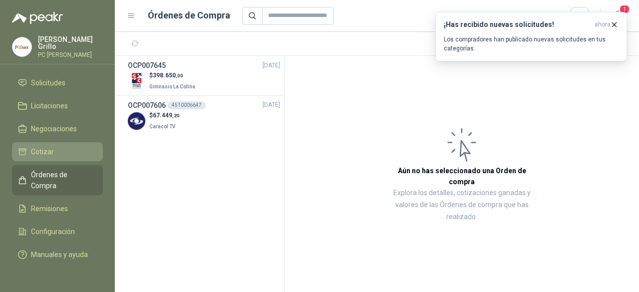
click at [46, 146] on span "Cotizar" at bounding box center [42, 151] width 23 height 11
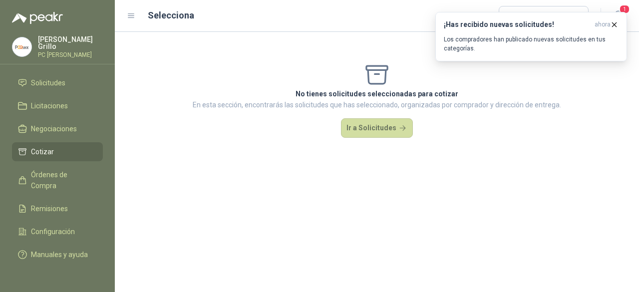
click at [32, 146] on span "Cotizar" at bounding box center [42, 151] width 23 height 11
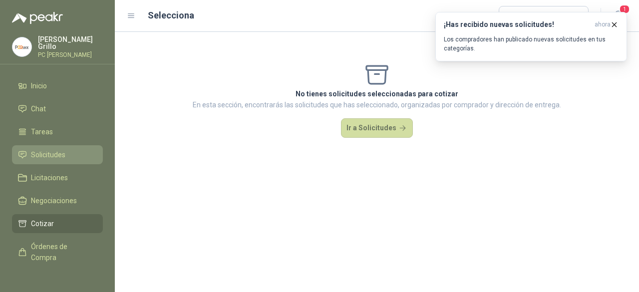
click at [44, 150] on span "Solicitudes" at bounding box center [48, 154] width 34 height 11
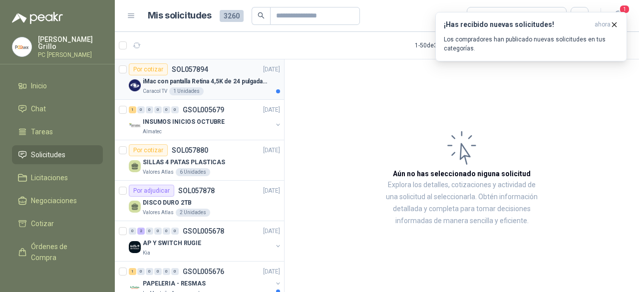
click at [193, 77] on p "iMac con pantalla Retina 4,5K de 24 pulgadas M4" at bounding box center [205, 81] width 124 height 9
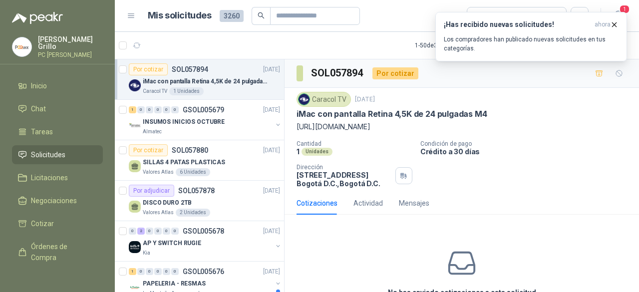
drag, startPoint x: 296, startPoint y: 111, endPoint x: 617, endPoint y: 122, distance: 320.5
click at [617, 122] on div "Caracol TV [DATE] iMac con pantalla Retina 4,5K de 24 pulgadas M4 [URL][DOMAIN_…" at bounding box center [461, 112] width 330 height 40
copy div "iMac con pantalla Retina 4,5K de 24 pulgadas M4 [URL][DOMAIN_NAME]"
click at [44, 43] on p "[PERSON_NAME]" at bounding box center [70, 43] width 65 height 14
click at [508, 150] on div "Caracol TV [DATE] iMac con pantalla Retina 4,5K de 24 pulgadas M4 [URL][DOMAIN_…" at bounding box center [461, 140] width 330 height 96
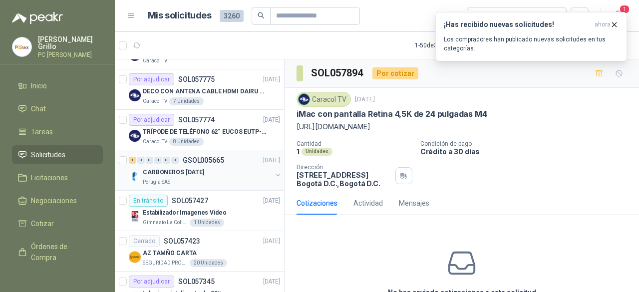
scroll to position [449, 0]
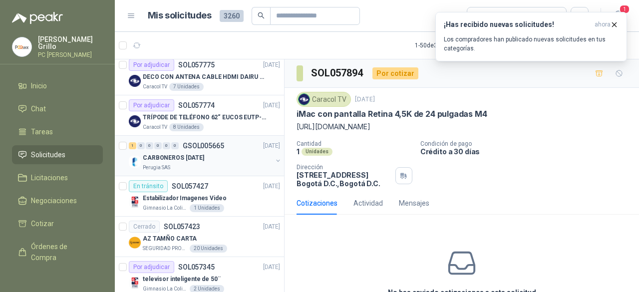
click at [170, 155] on p "CARBONEROS [DATE]" at bounding box center [173, 157] width 61 height 9
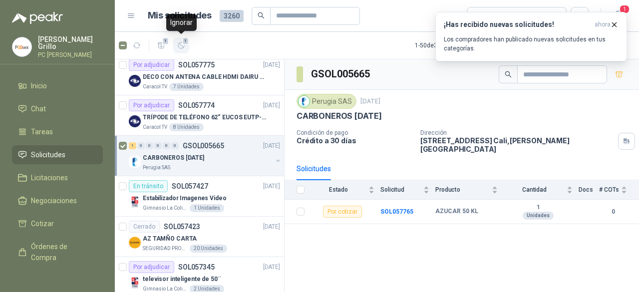
click at [183, 46] on icon "button" at bounding box center [181, 45] width 6 height 6
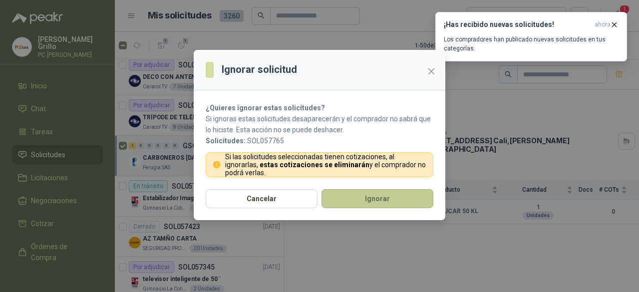
click at [339, 200] on button "Ignorar" at bounding box center [377, 198] width 112 height 19
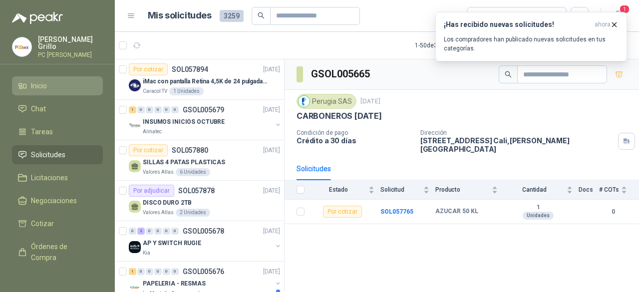
click at [44, 80] on span "Inicio" at bounding box center [39, 85] width 16 height 11
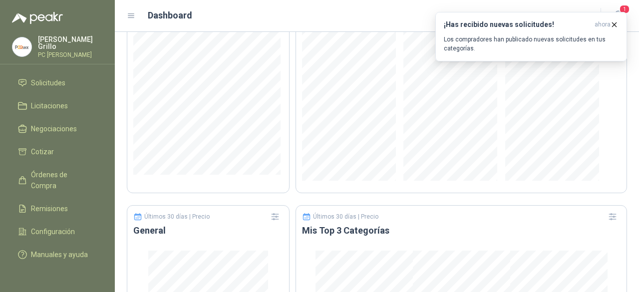
scroll to position [675, 0]
